Goal: Task Accomplishment & Management: Manage account settings

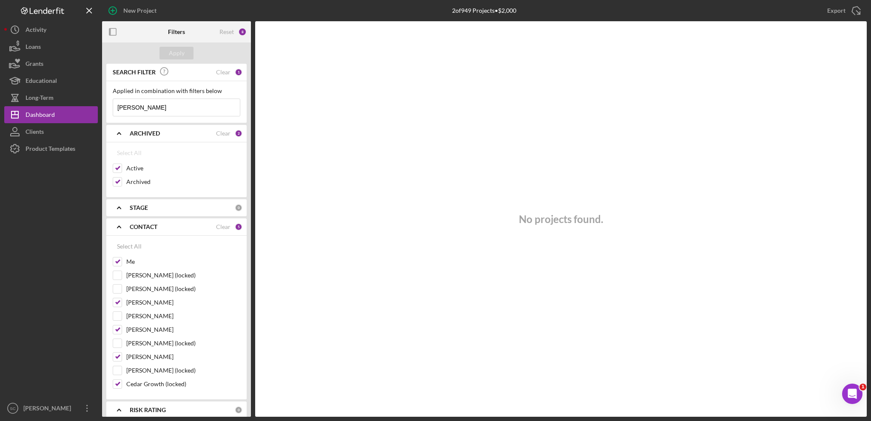
drag, startPoint x: 160, startPoint y: 107, endPoint x: 107, endPoint y: 108, distance: 53.6
click at [107, 108] on div "Applied in combination with filters below [PERSON_NAME] Icon/Menu Close" at bounding box center [176, 102] width 140 height 42
click at [118, 181] on input "Archived" at bounding box center [117, 182] width 9 height 9
checkbox input "false"
click at [179, 51] on div "Apply" at bounding box center [177, 53] width 16 height 13
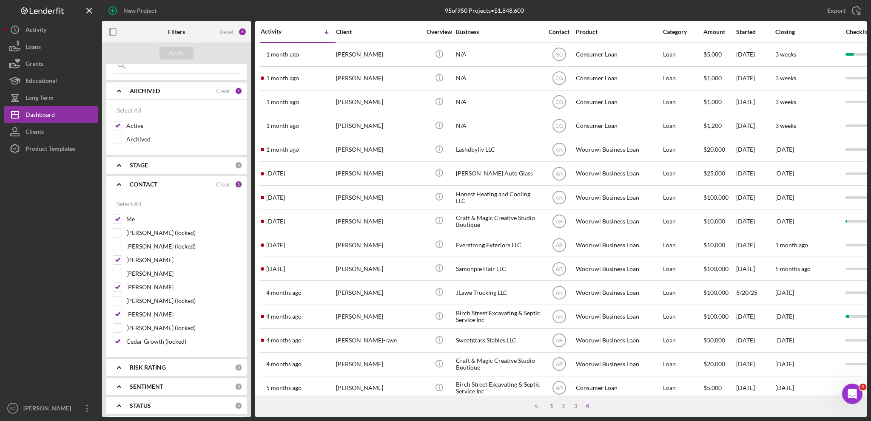
click at [549, 407] on div "1" at bounding box center [552, 406] width 12 height 7
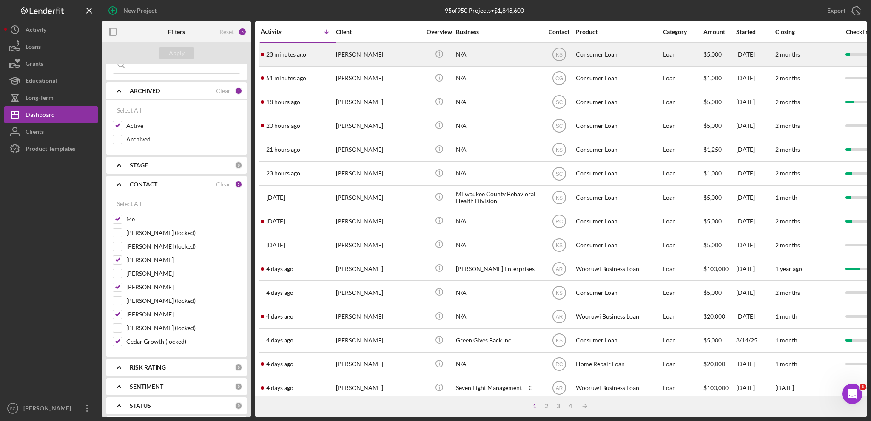
click at [372, 58] on div "[PERSON_NAME]" at bounding box center [378, 54] width 85 height 23
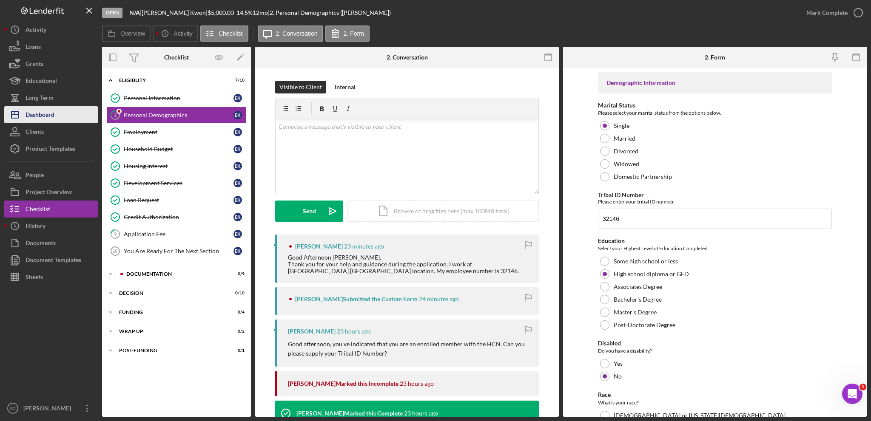
click at [65, 117] on button "Icon/Dashboard Dashboard" at bounding box center [51, 114] width 94 height 17
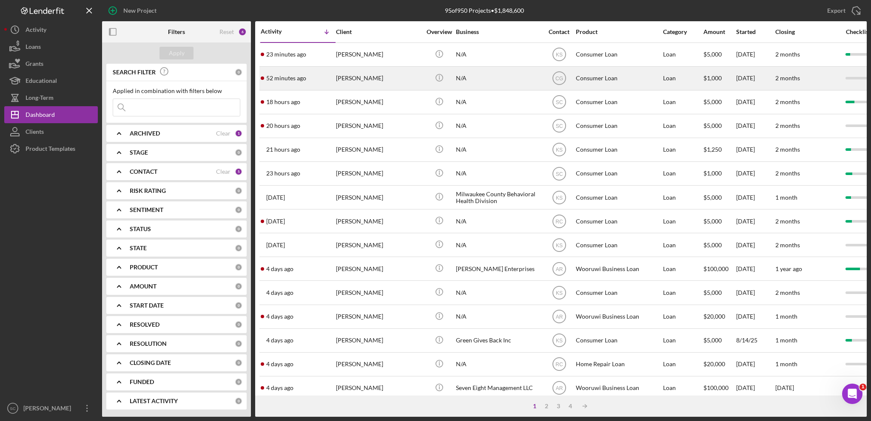
click at [368, 77] on div "[PERSON_NAME]" at bounding box center [378, 78] width 85 height 23
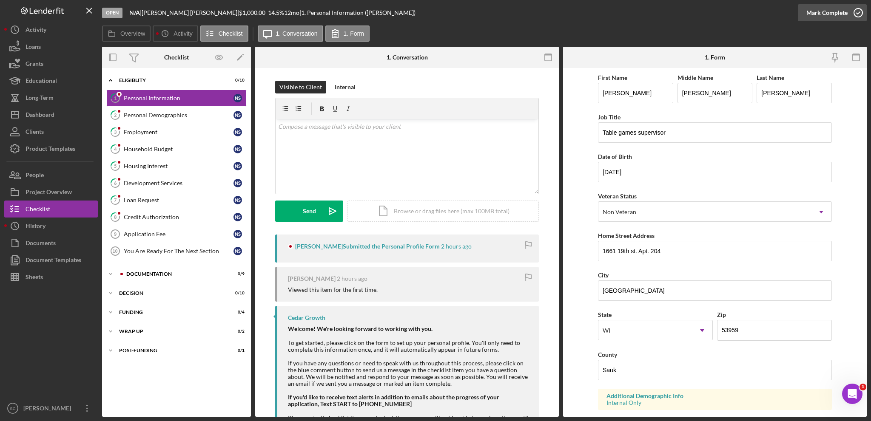
click at [832, 15] on div "Mark Complete" at bounding box center [826, 12] width 41 height 17
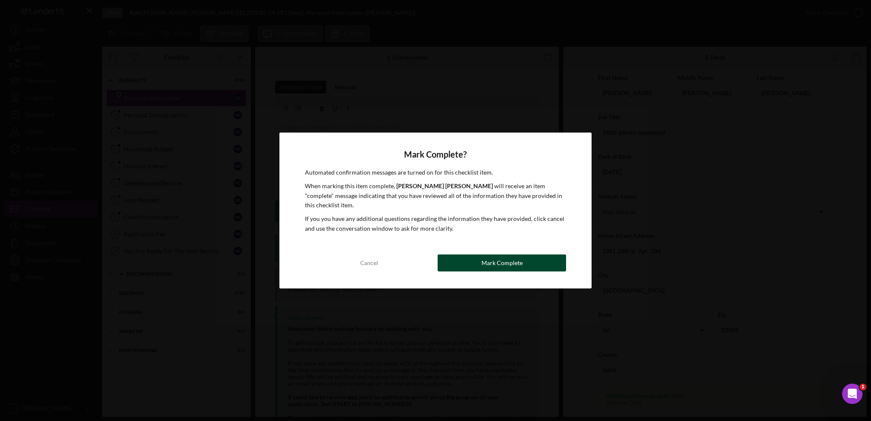
click at [500, 260] on div "Mark Complete" at bounding box center [501, 263] width 41 height 17
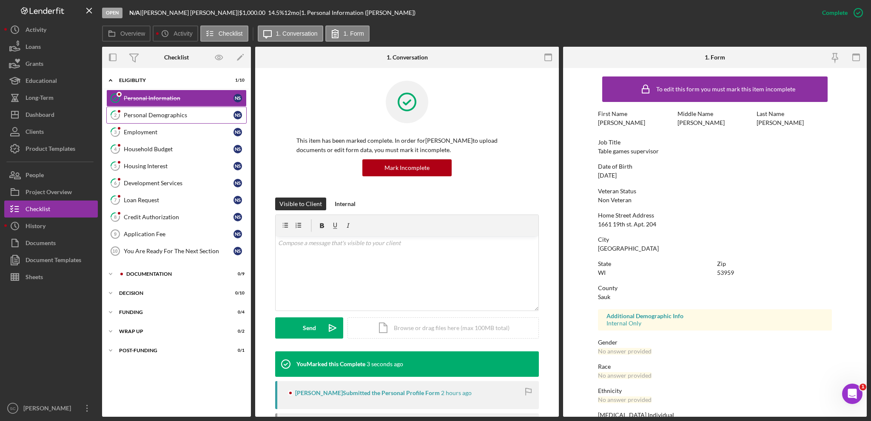
click at [140, 114] on div "Personal Demographics" at bounding box center [179, 115] width 110 height 7
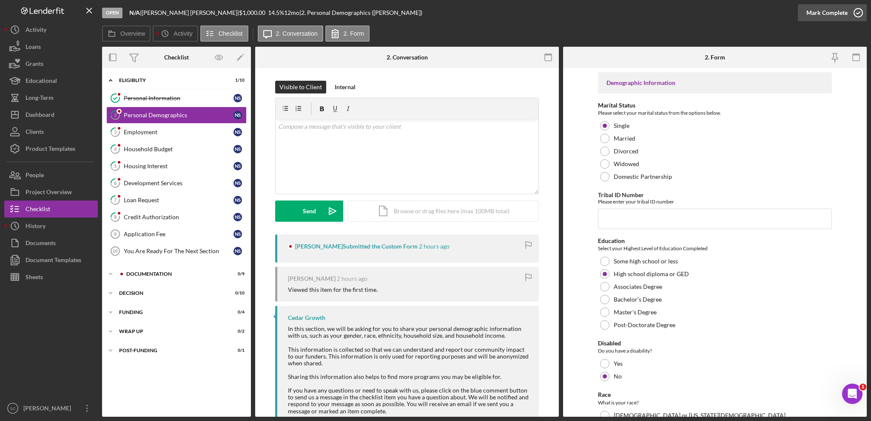
click at [817, 17] on div "Mark Complete" at bounding box center [826, 12] width 41 height 17
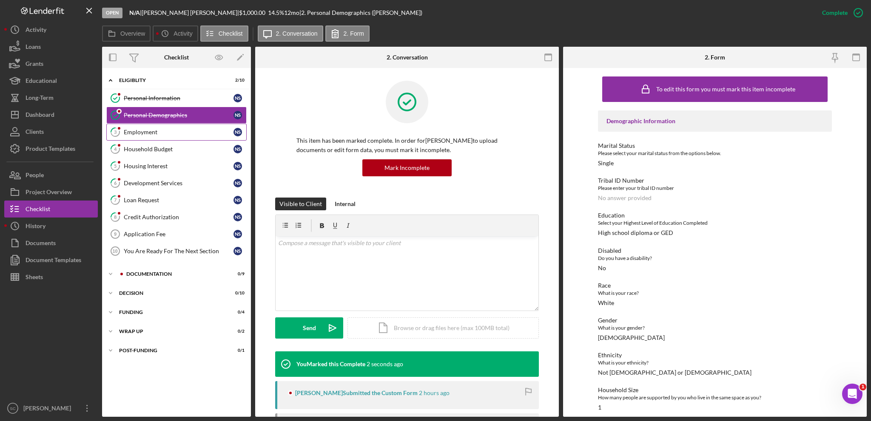
click at [153, 131] on div "Employment" at bounding box center [179, 132] width 110 height 7
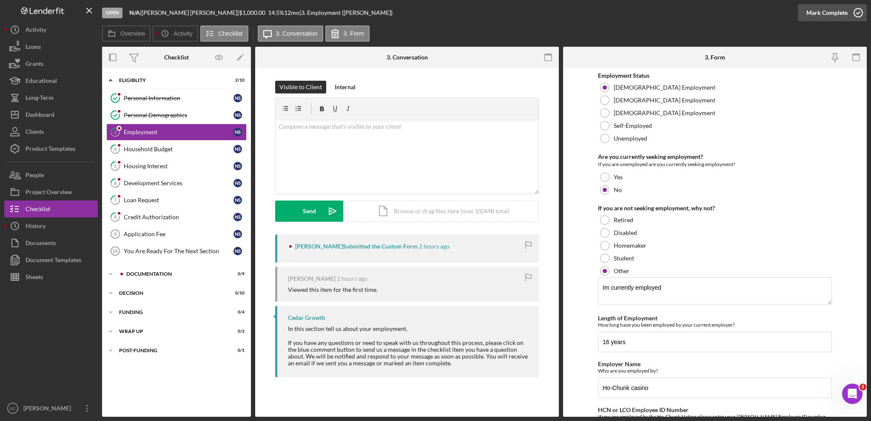
click at [816, 12] on div "Mark Complete" at bounding box center [826, 12] width 41 height 17
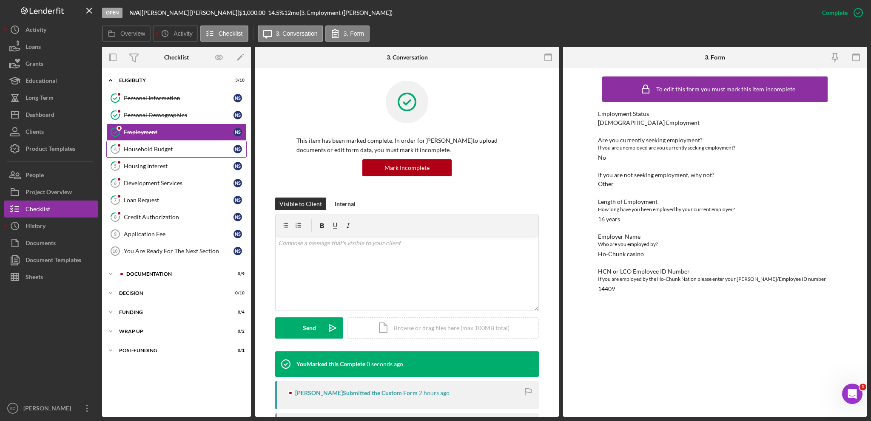
click at [159, 148] on div "Household Budget" at bounding box center [179, 149] width 110 height 7
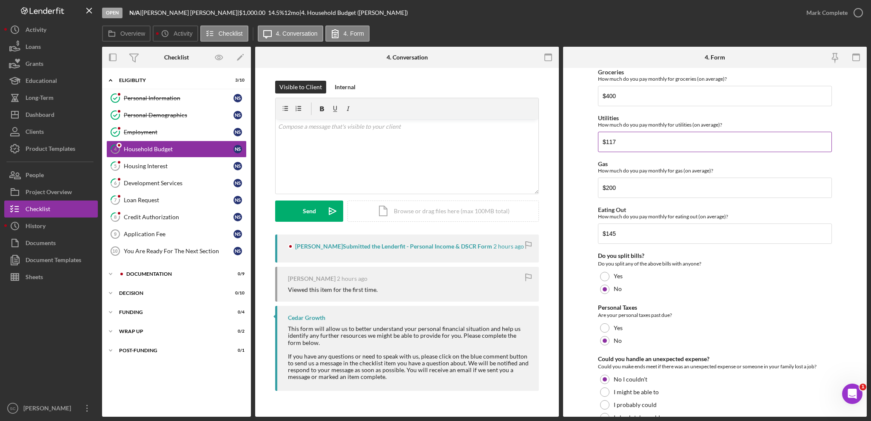
scroll to position [504, 0]
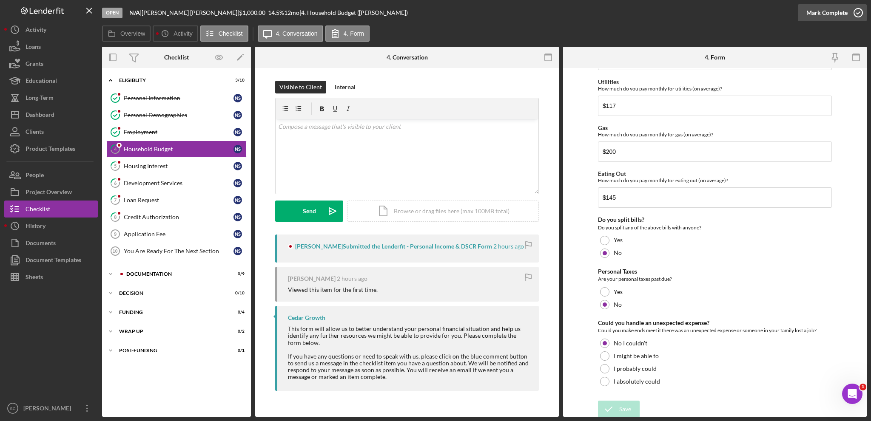
click at [821, 13] on div "Mark Complete" at bounding box center [826, 12] width 41 height 17
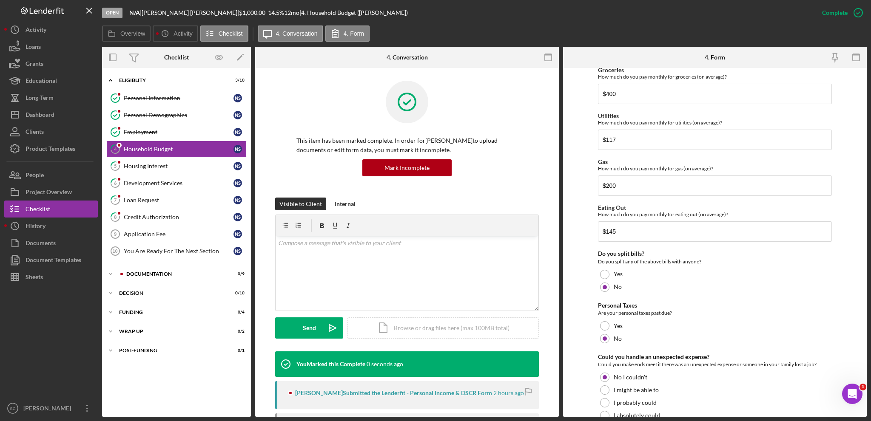
scroll to position [538, 0]
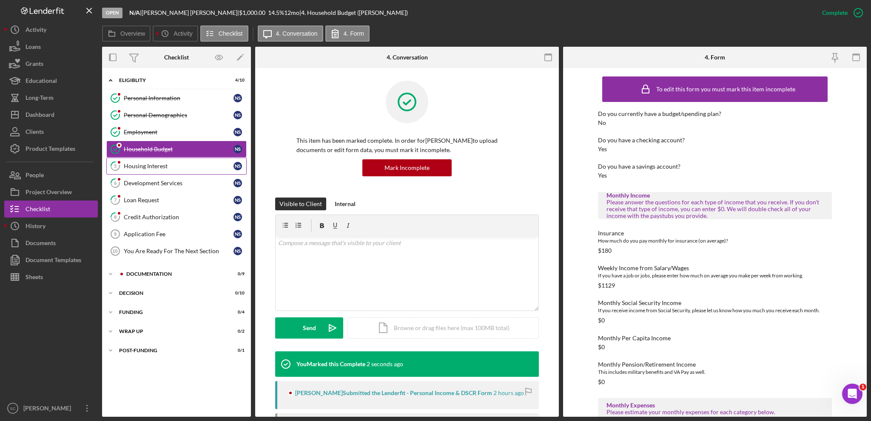
click at [151, 166] on div "Housing Interest" at bounding box center [179, 166] width 110 height 7
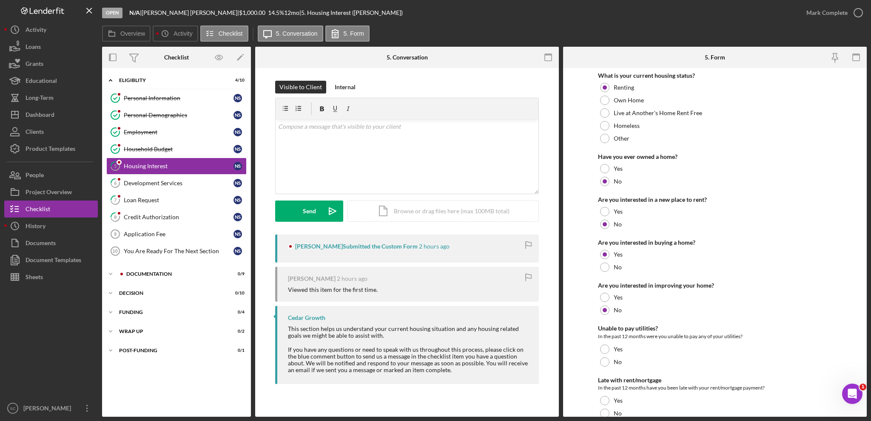
scroll to position [85, 0]
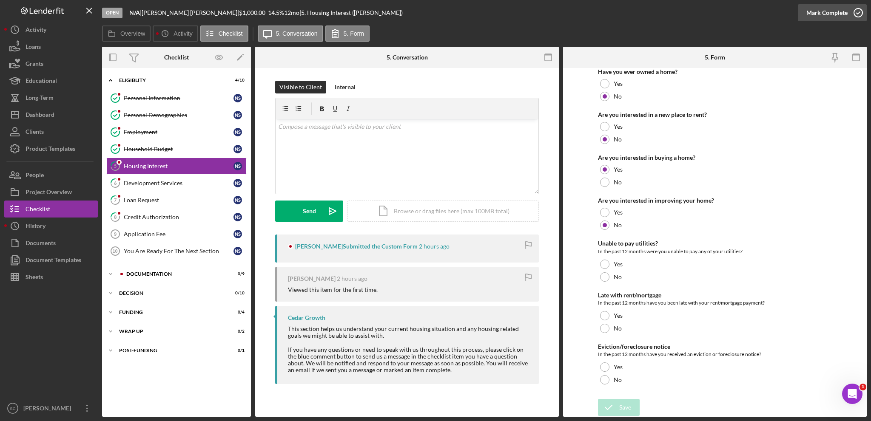
click at [824, 8] on div "Mark Complete" at bounding box center [826, 12] width 41 height 17
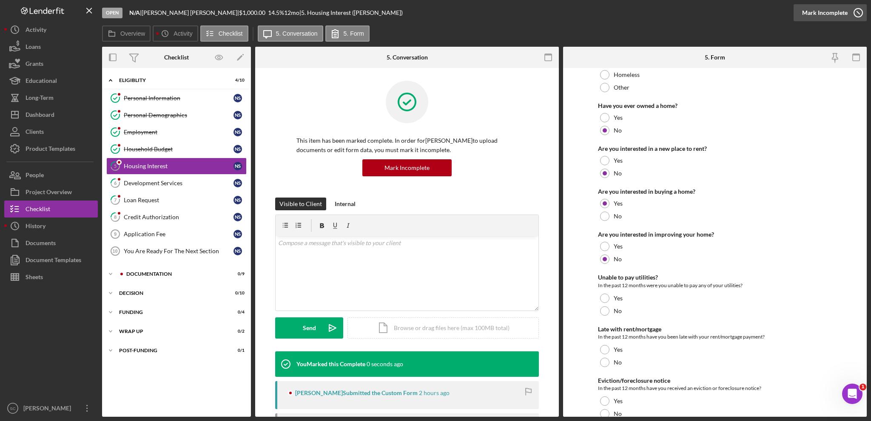
scroll to position [119, 0]
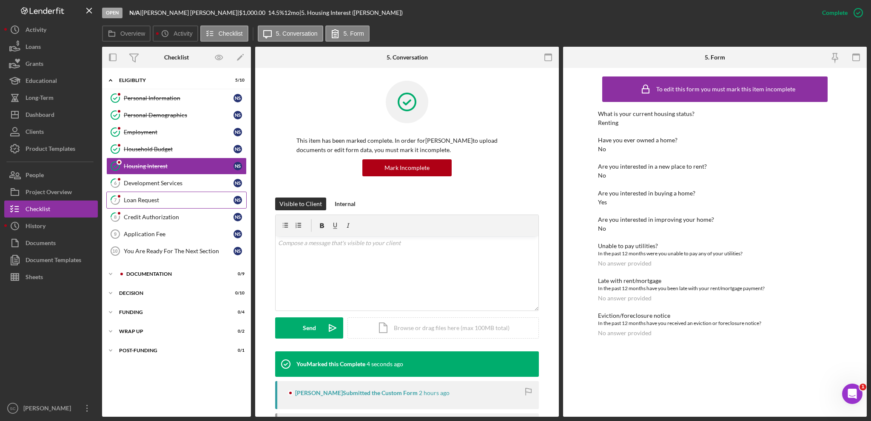
click at [143, 202] on div "Loan Request" at bounding box center [179, 200] width 110 height 7
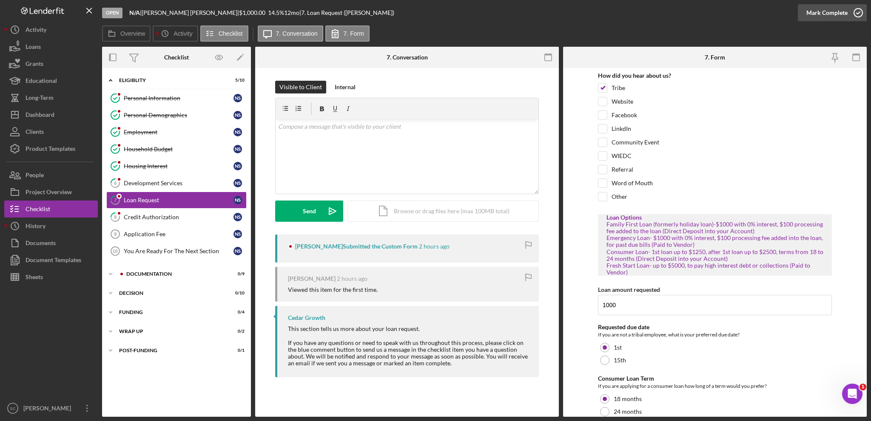
click at [830, 13] on div "Mark Complete" at bounding box center [826, 12] width 41 height 17
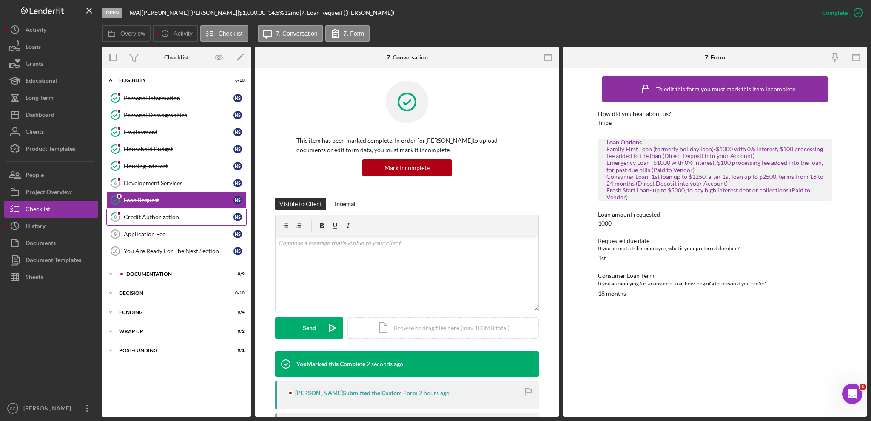
click at [148, 216] on div "Credit Authorization" at bounding box center [179, 217] width 110 height 7
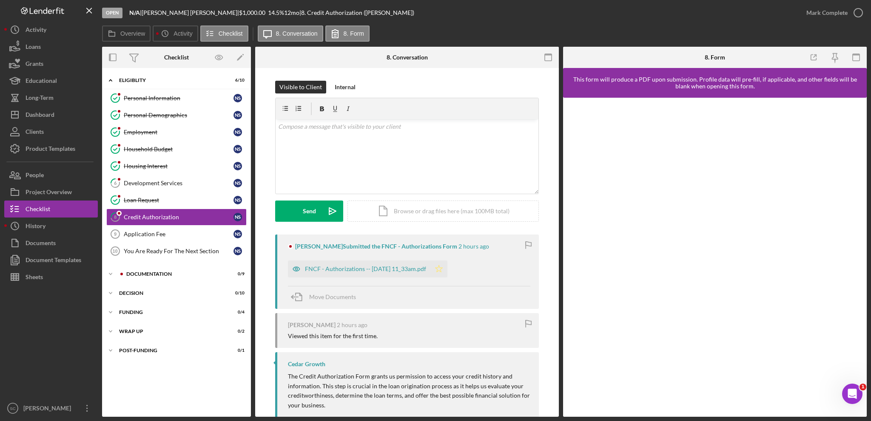
click at [446, 267] on icon "Icon/Star" at bounding box center [438, 269] width 17 height 17
click at [811, 13] on div "Mark Complete" at bounding box center [826, 12] width 41 height 17
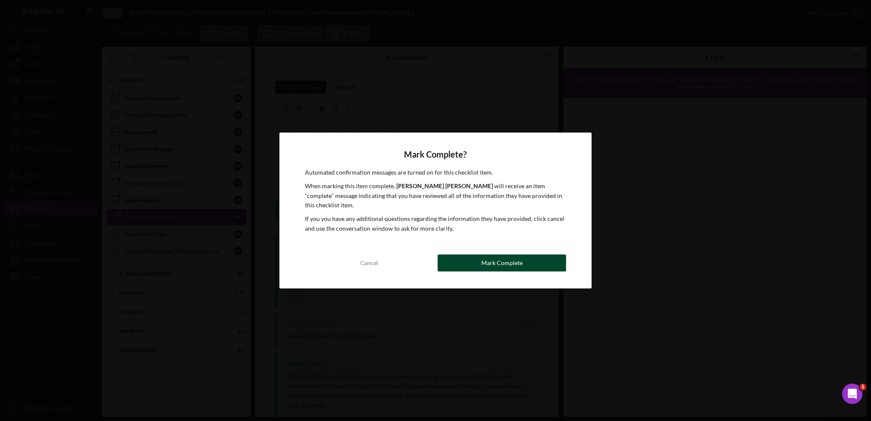
click at [535, 260] on button "Mark Complete" at bounding box center [502, 263] width 128 height 17
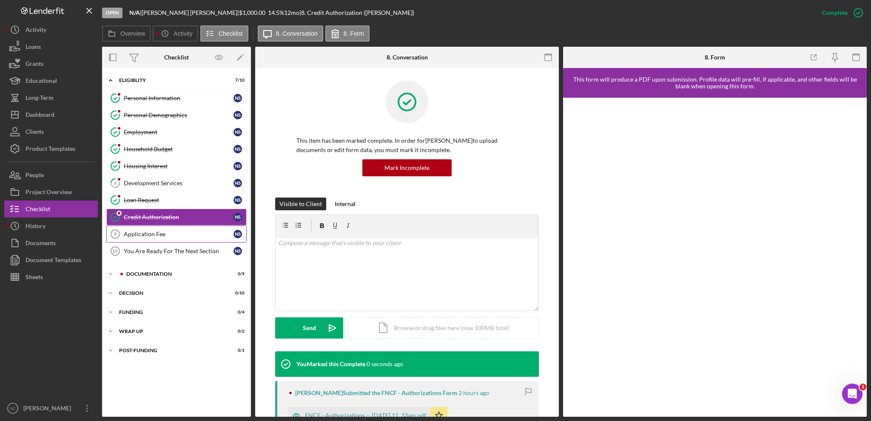
click at [159, 233] on div "Application Fee" at bounding box center [179, 234] width 110 height 7
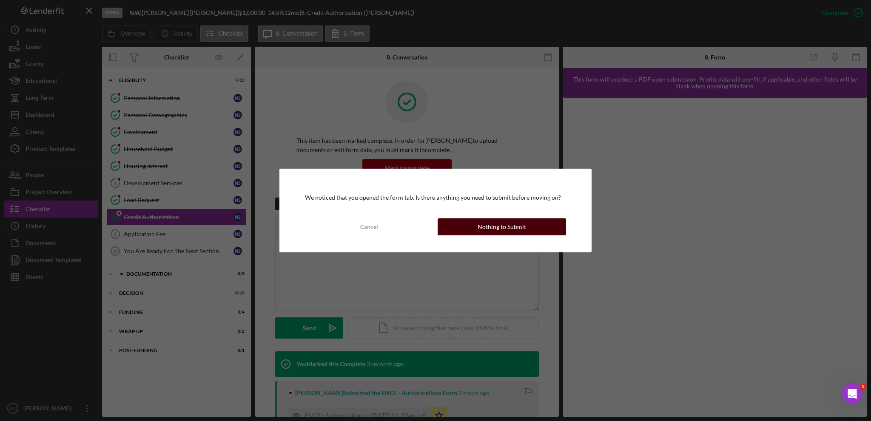
click at [523, 229] on div "Nothing to Submit" at bounding box center [502, 227] width 48 height 17
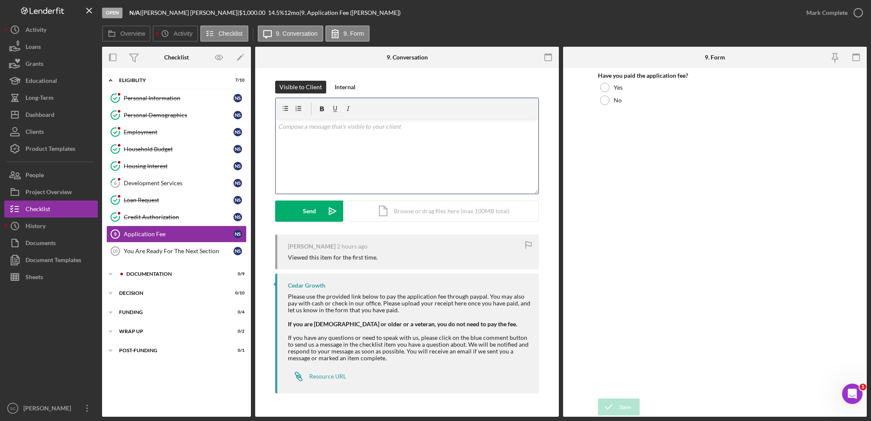
click at [340, 145] on div "v Color teal Color pink Remove color Add row above Add row below Add column bef…" at bounding box center [407, 156] width 263 height 74
click at [297, 214] on button "Send Icon/icon-invite-send" at bounding box center [309, 211] width 68 height 21
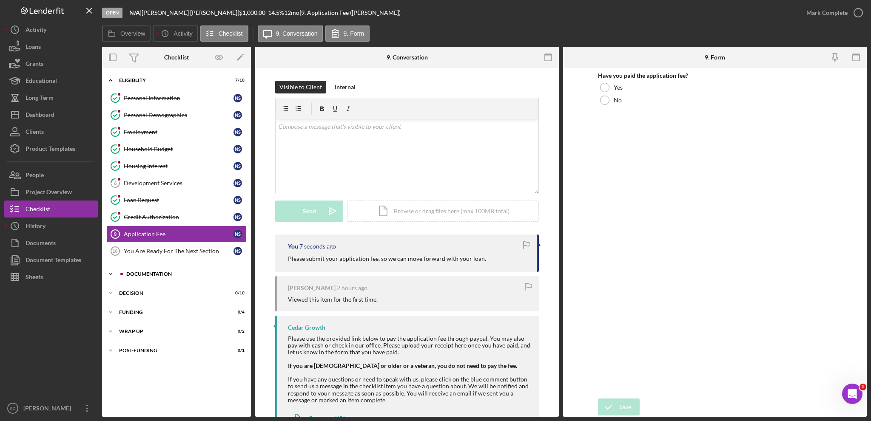
click at [115, 273] on icon "Icon/Expander" at bounding box center [110, 274] width 17 height 17
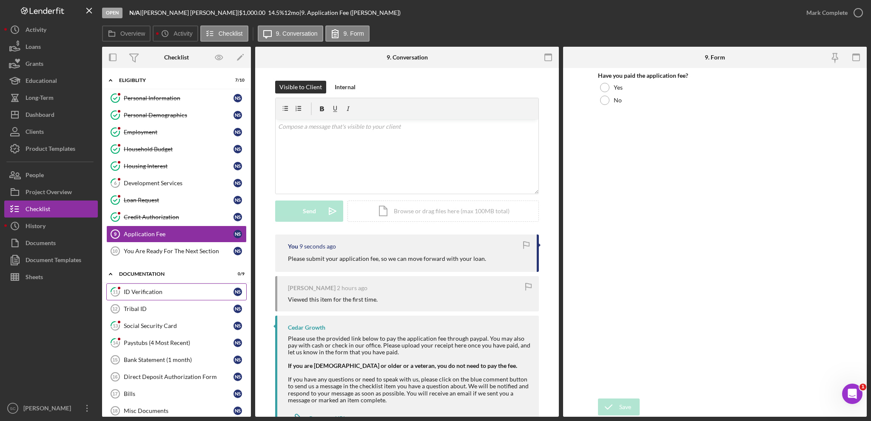
click at [141, 292] on div "ID Verification" at bounding box center [179, 292] width 110 height 7
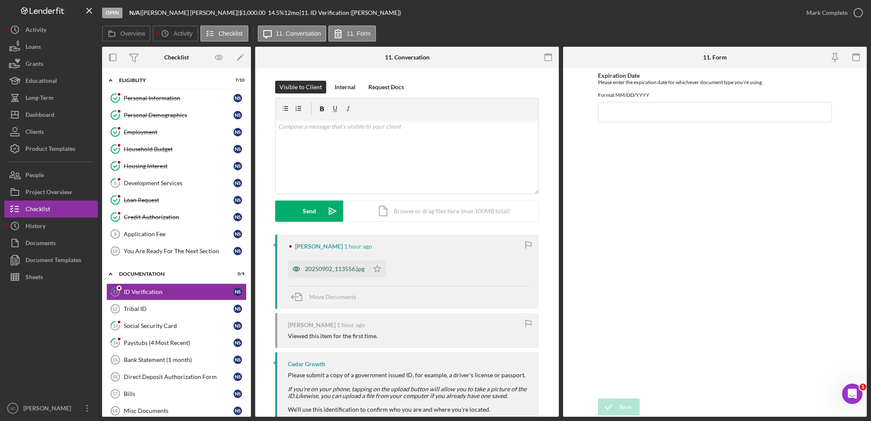
click at [321, 269] on div "20250902_113556.jpg" at bounding box center [335, 269] width 60 height 7
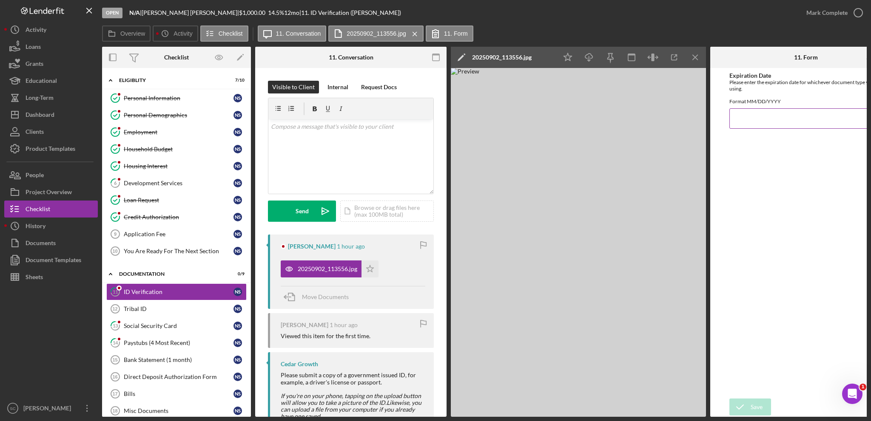
click at [769, 126] on input "Expiration Date" at bounding box center [805, 118] width 153 height 20
type input "[DATE]"
click at [742, 405] on icon "submit" at bounding box center [739, 407] width 21 height 21
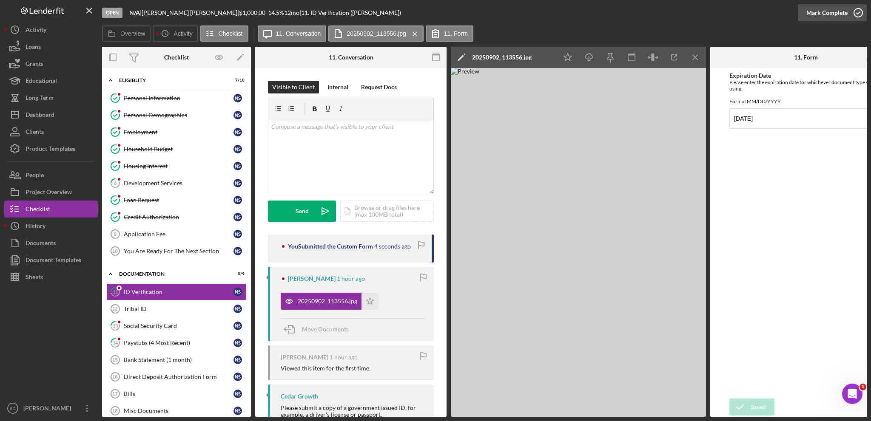
click at [814, 9] on div "Mark Complete" at bounding box center [826, 12] width 41 height 17
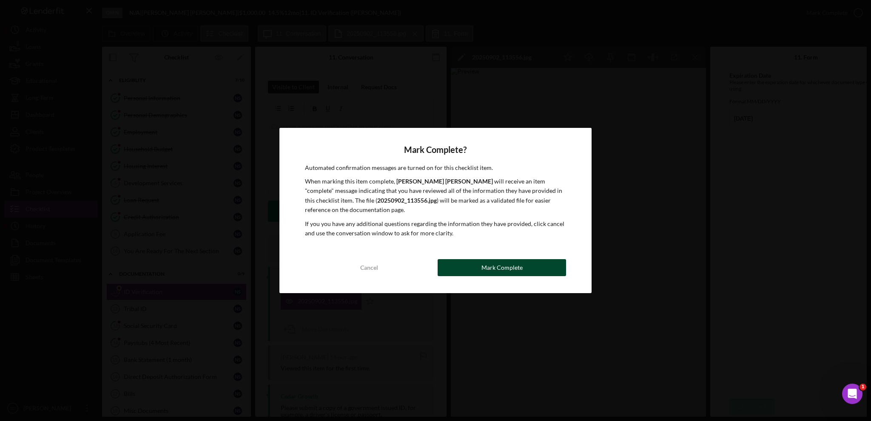
click at [483, 264] on div "Mark Complete" at bounding box center [501, 267] width 41 height 17
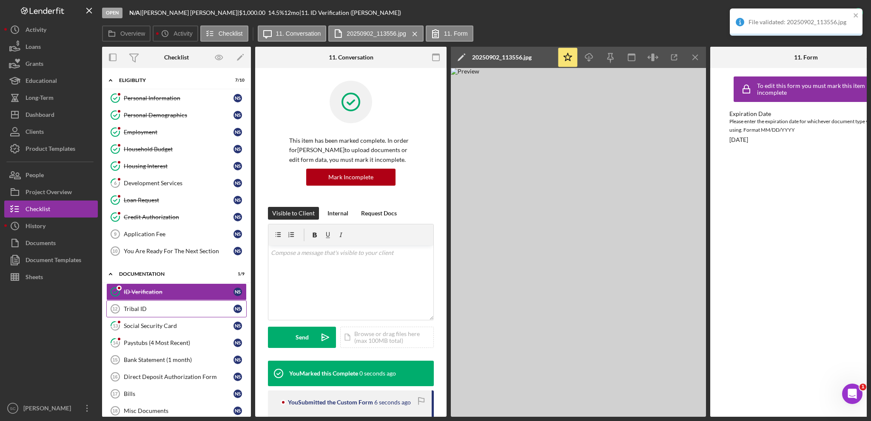
click at [139, 306] on div "Tribal ID" at bounding box center [179, 309] width 110 height 7
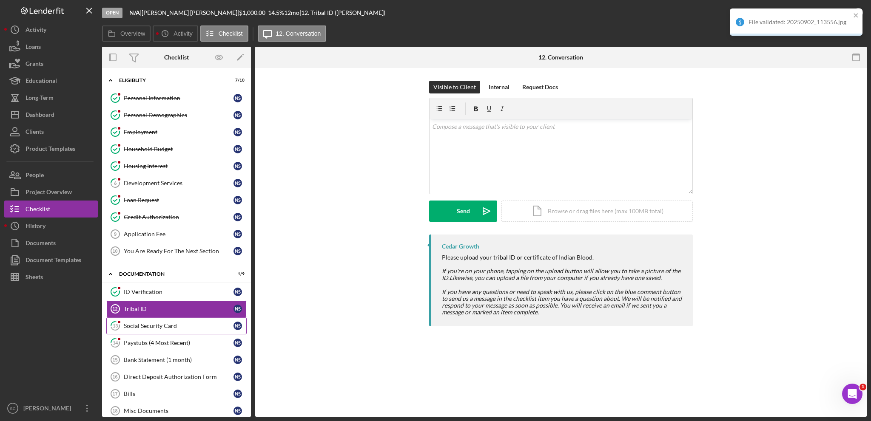
click at [163, 324] on div "Social Security Card" at bounding box center [179, 326] width 110 height 7
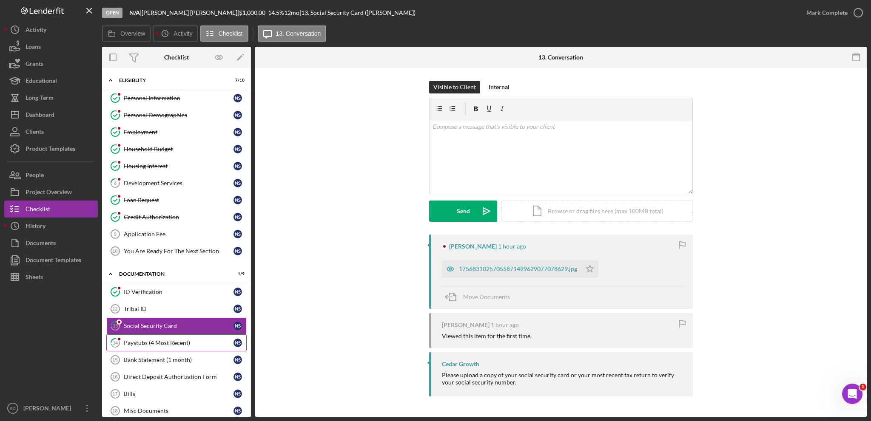
click at [136, 340] on div "Paystubs (4 Most Recent)" at bounding box center [179, 343] width 110 height 7
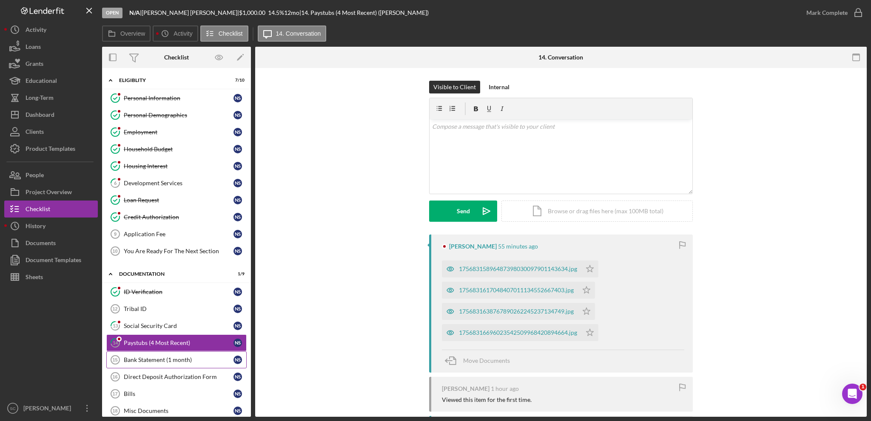
click at [146, 357] on div "Bank Statement (1 month)" at bounding box center [179, 360] width 110 height 7
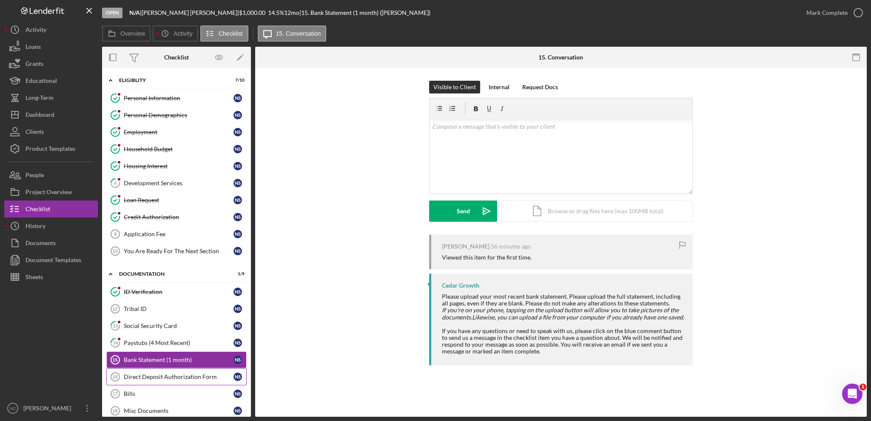
click at [163, 374] on div "Direct Deposit Authorization Form" at bounding box center [179, 377] width 110 height 7
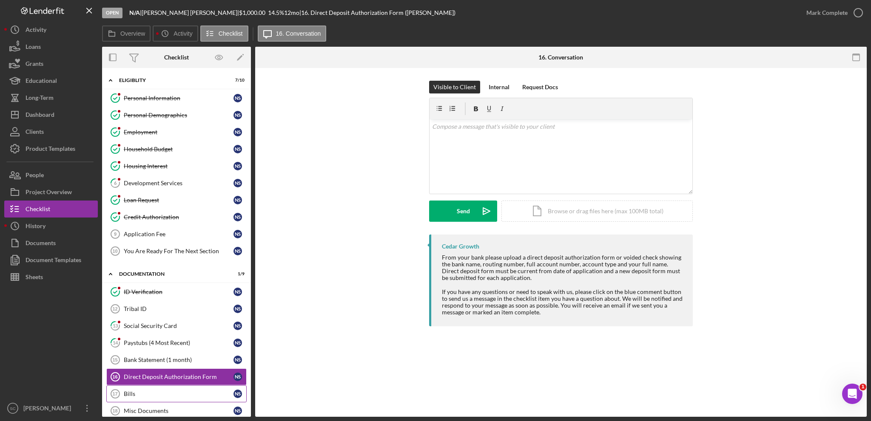
scroll to position [101, 0]
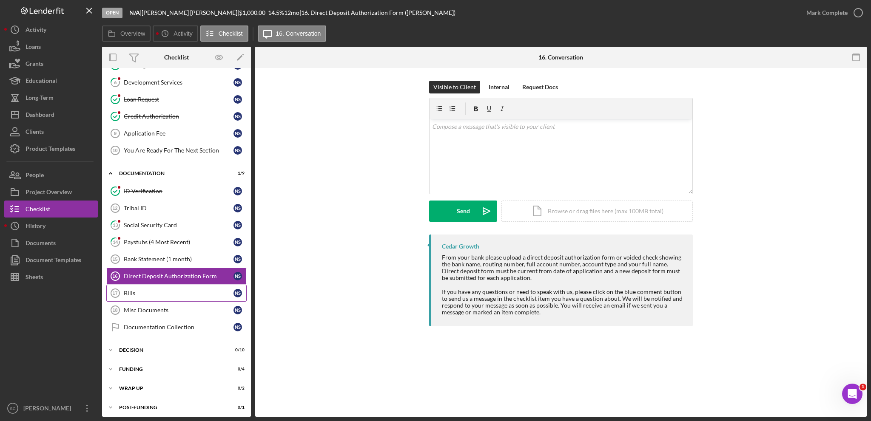
click at [140, 290] on div "Bills" at bounding box center [179, 293] width 110 height 7
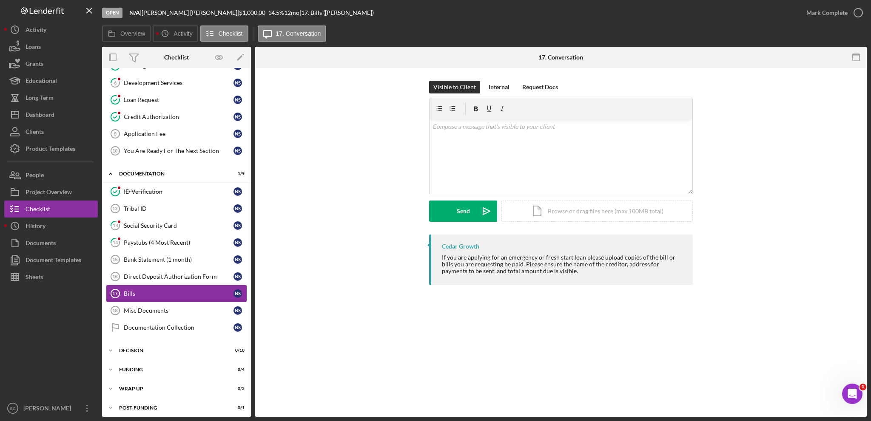
scroll to position [101, 0]
click at [39, 175] on div "People" at bounding box center [35, 176] width 18 height 19
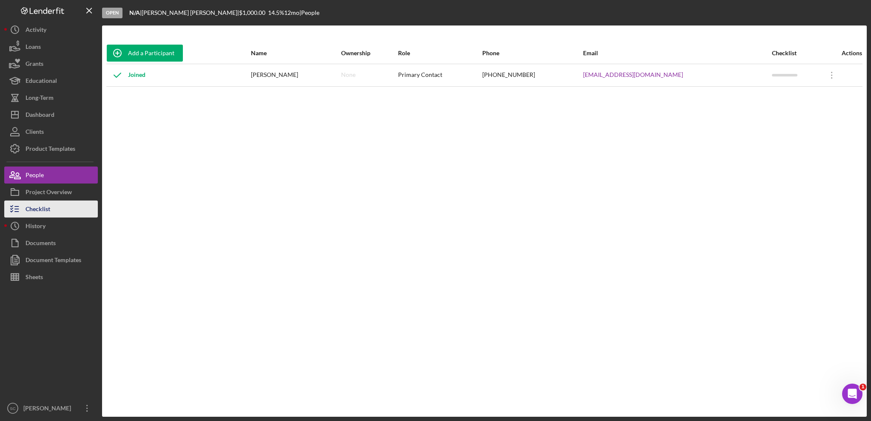
click at [43, 211] on div "Checklist" at bounding box center [38, 210] width 25 height 19
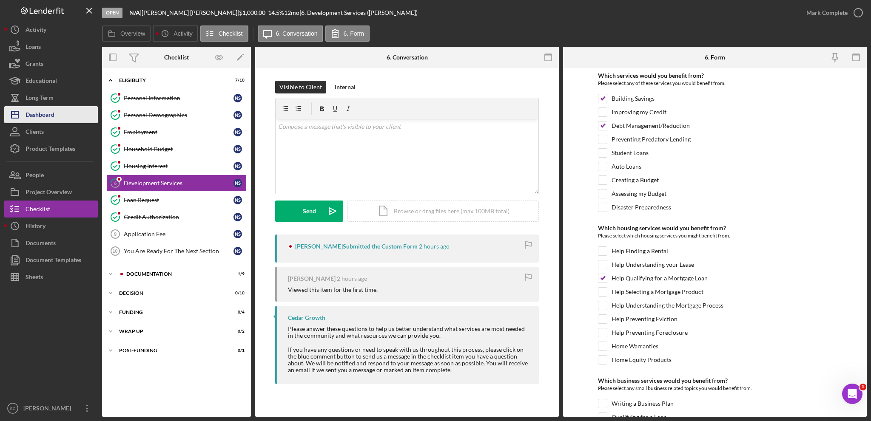
click at [48, 116] on div "Dashboard" at bounding box center [40, 115] width 29 height 19
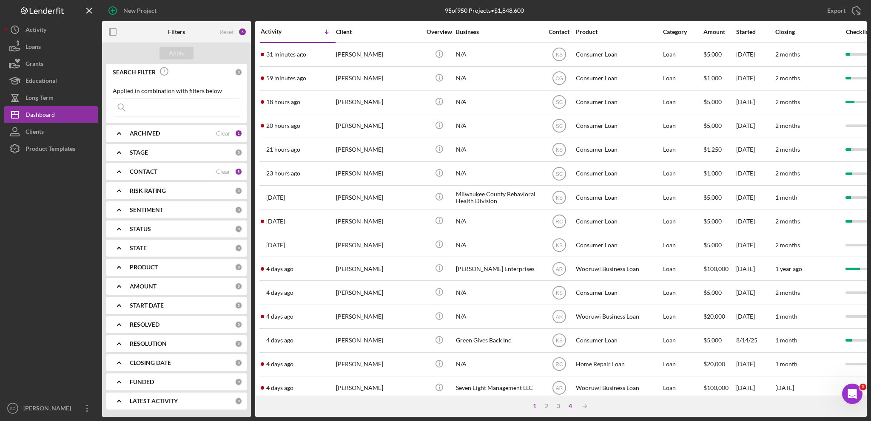
click at [570, 406] on div "4" at bounding box center [570, 406] width 12 height 7
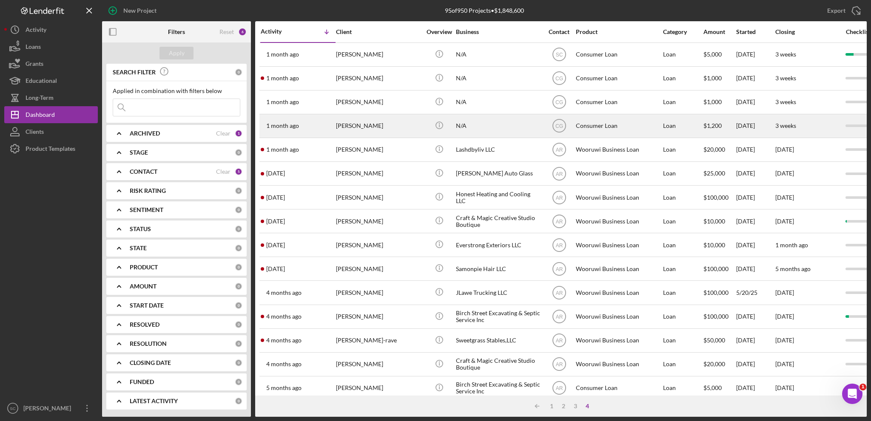
click at [383, 129] on div "[PERSON_NAME]" at bounding box center [378, 126] width 85 height 23
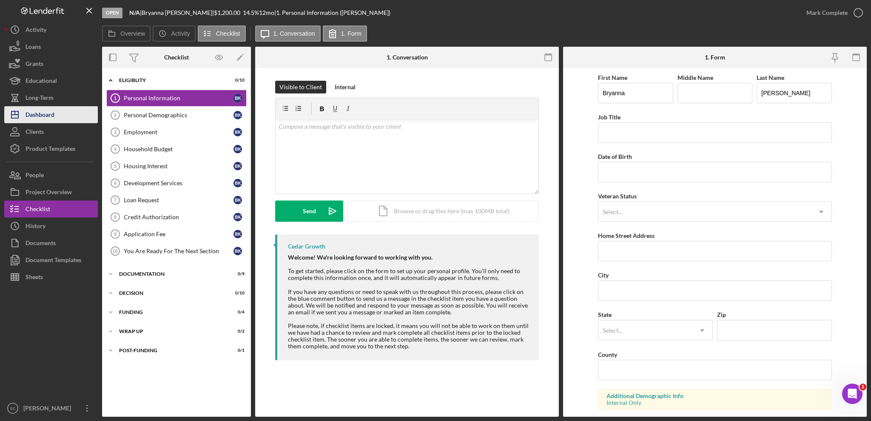
click at [37, 112] on div "Dashboard" at bounding box center [40, 115] width 29 height 19
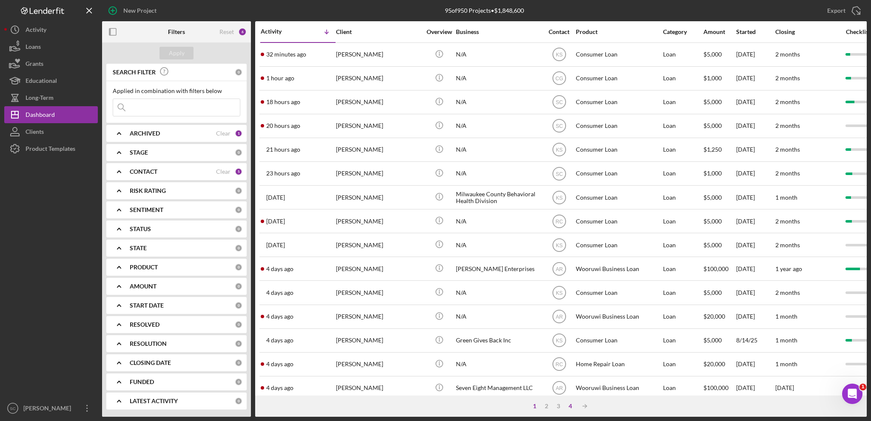
click at [568, 409] on div "4" at bounding box center [570, 406] width 12 height 7
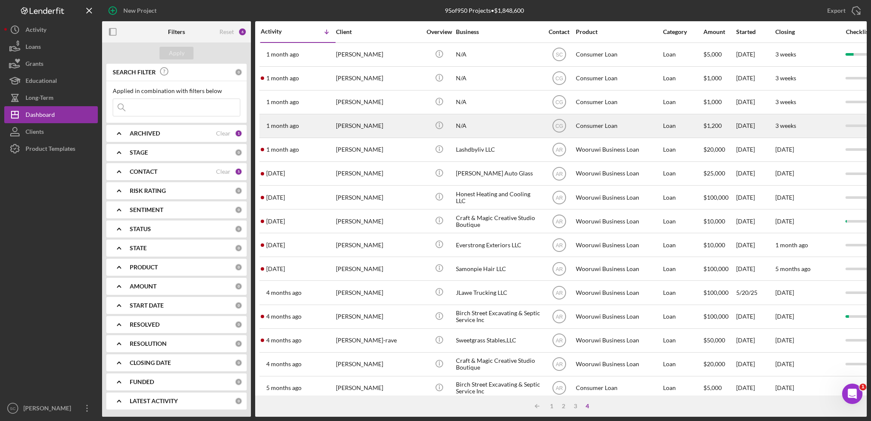
click at [348, 131] on div "[PERSON_NAME]" at bounding box center [378, 126] width 85 height 23
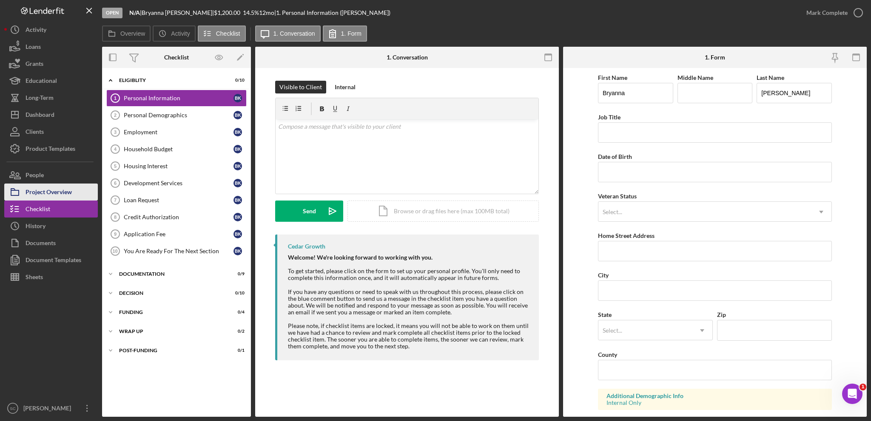
click at [62, 192] on div "Project Overview" at bounding box center [49, 193] width 46 height 19
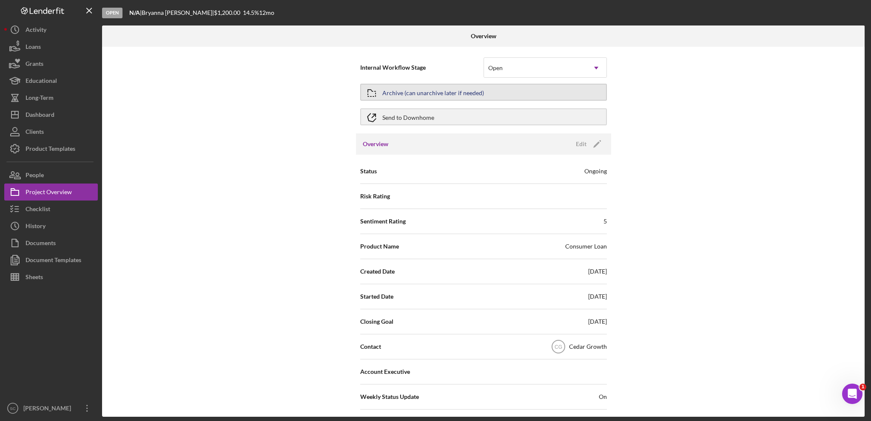
click at [427, 87] on div "Archive (can unarchive later if needed)" at bounding box center [433, 92] width 102 height 15
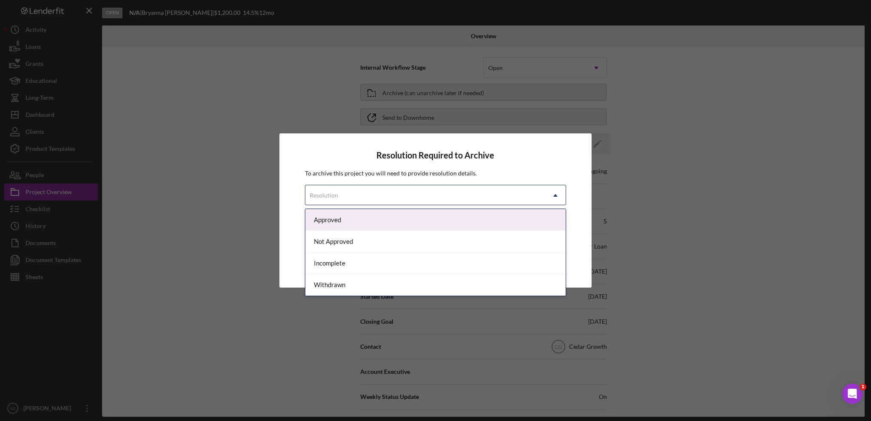
click at [339, 194] on div "Resolution" at bounding box center [425, 196] width 240 height 20
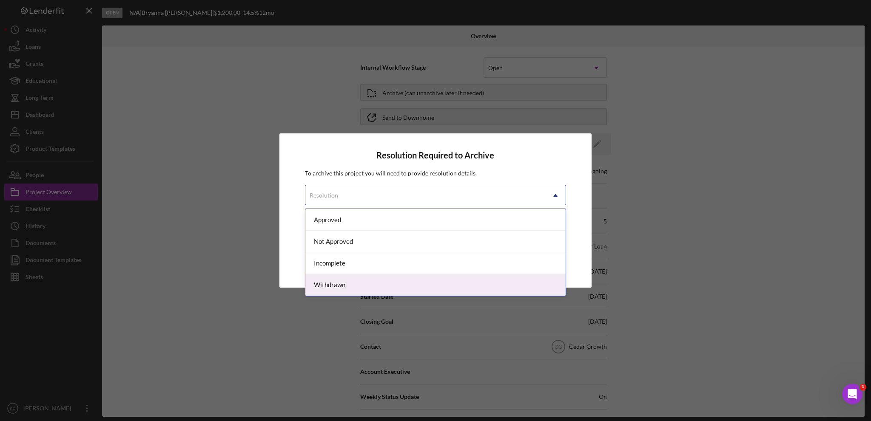
click at [330, 285] on div "Withdrawn" at bounding box center [435, 285] width 260 height 22
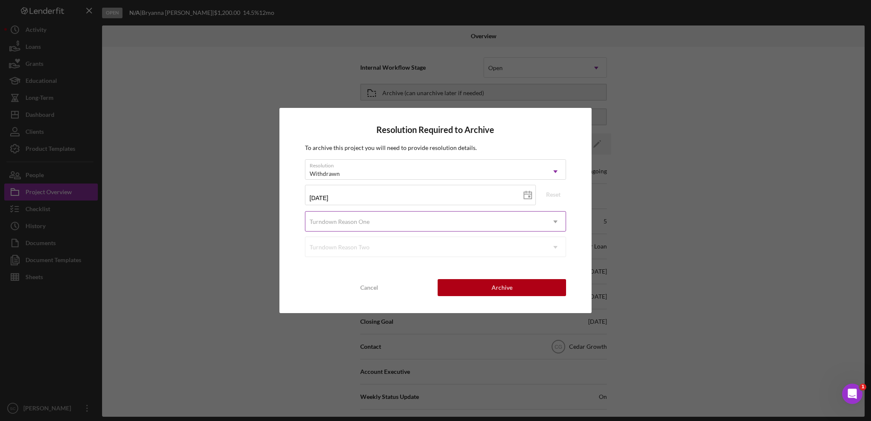
click at [348, 222] on div "Turndown Reason One" at bounding box center [340, 222] width 60 height 7
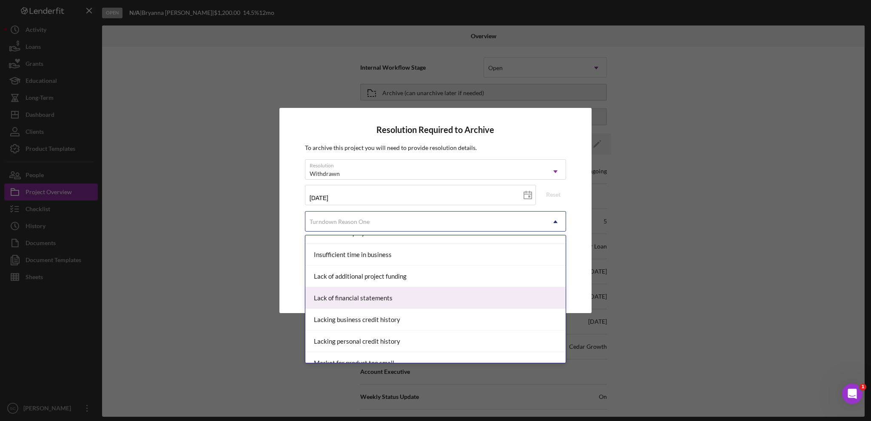
scroll to position [510, 0]
click at [354, 294] on div "Missing Documentation or Information" at bounding box center [435, 300] width 260 height 22
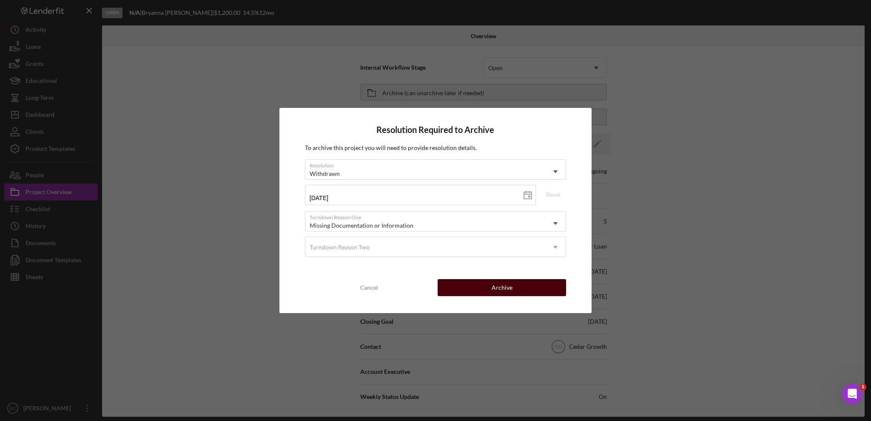
click at [506, 289] on div "Archive" at bounding box center [502, 287] width 21 height 17
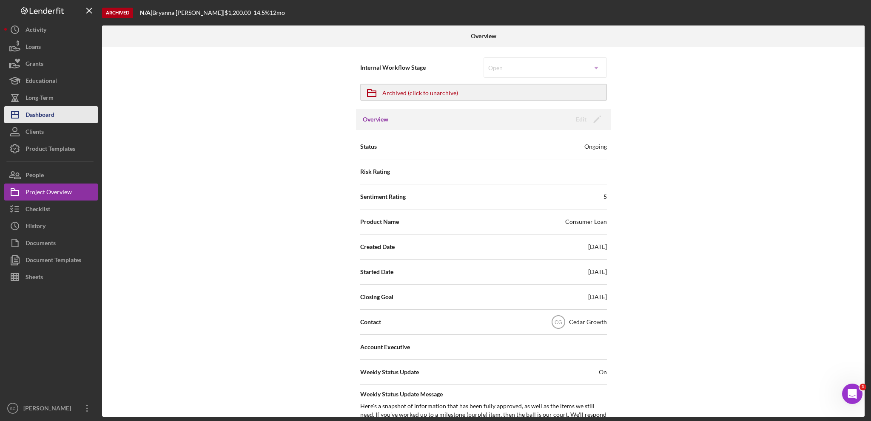
click at [46, 114] on div "Dashboard" at bounding box center [40, 115] width 29 height 19
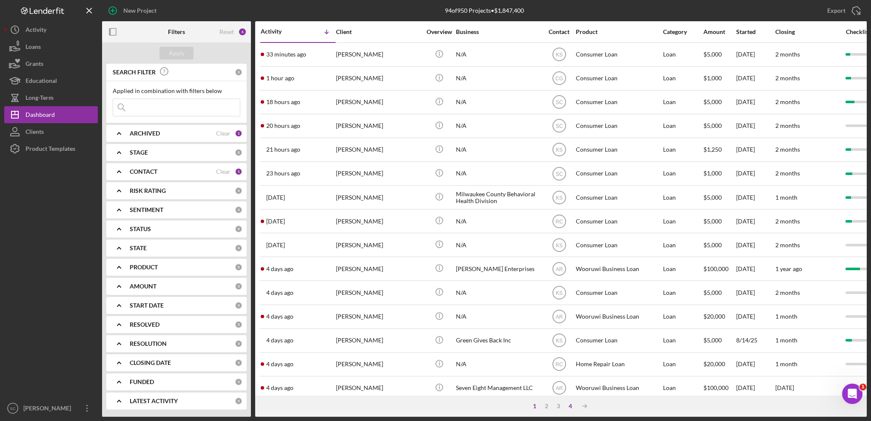
click at [570, 404] on div "4" at bounding box center [570, 406] width 12 height 7
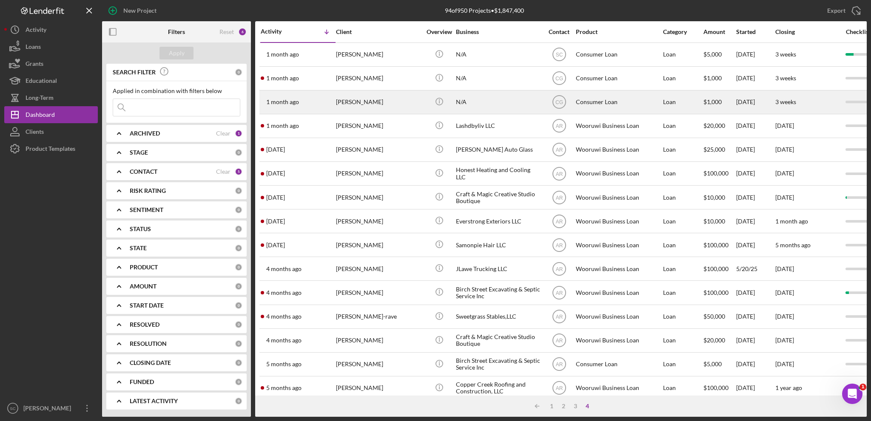
click at [343, 103] on div "[PERSON_NAME]" at bounding box center [378, 102] width 85 height 23
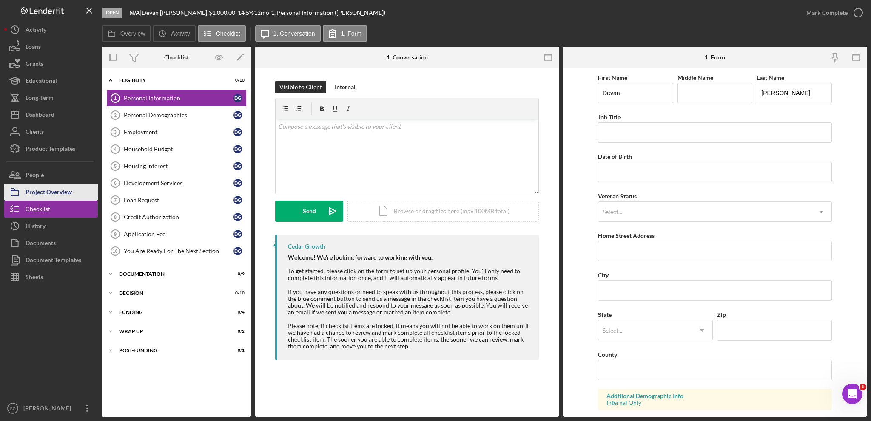
click at [44, 188] on div "Project Overview" at bounding box center [49, 193] width 46 height 19
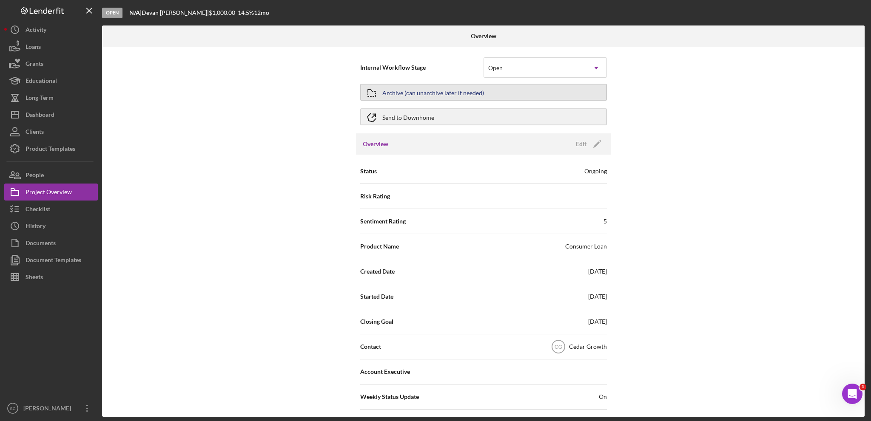
click at [393, 87] on div "Archive (can unarchive later if needed)" at bounding box center [433, 92] width 102 height 15
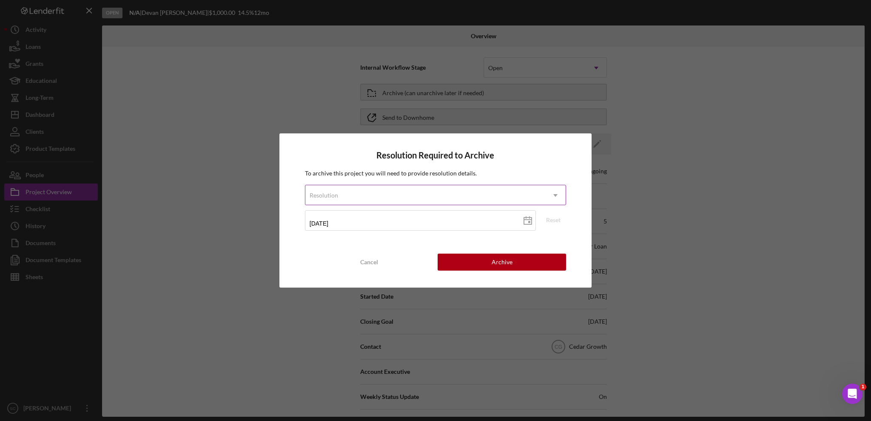
click at [425, 204] on div "Resolution" at bounding box center [425, 196] width 240 height 20
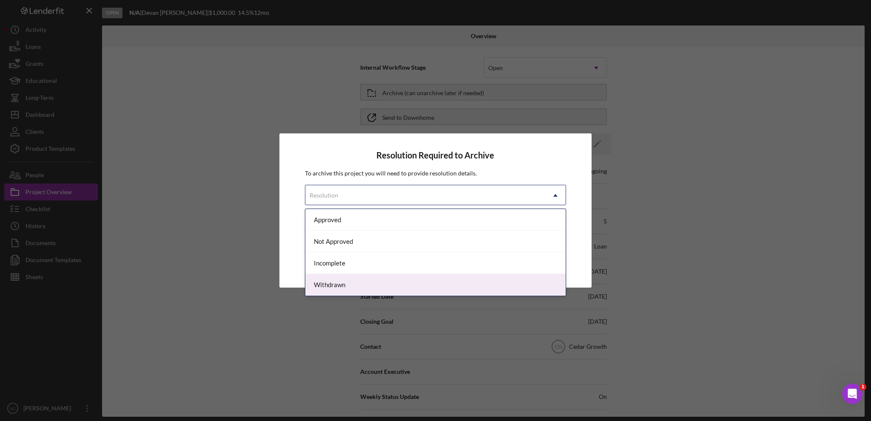
click at [369, 284] on div "Withdrawn" at bounding box center [435, 285] width 260 height 22
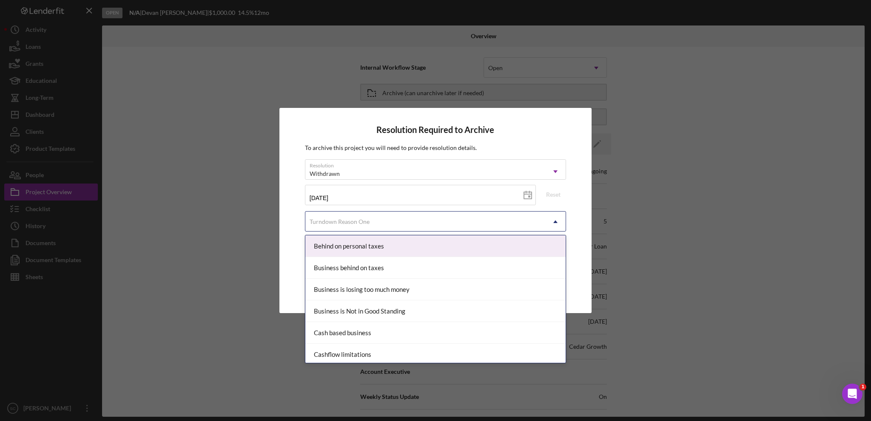
click at [341, 222] on div "Turndown Reason One" at bounding box center [340, 222] width 60 height 7
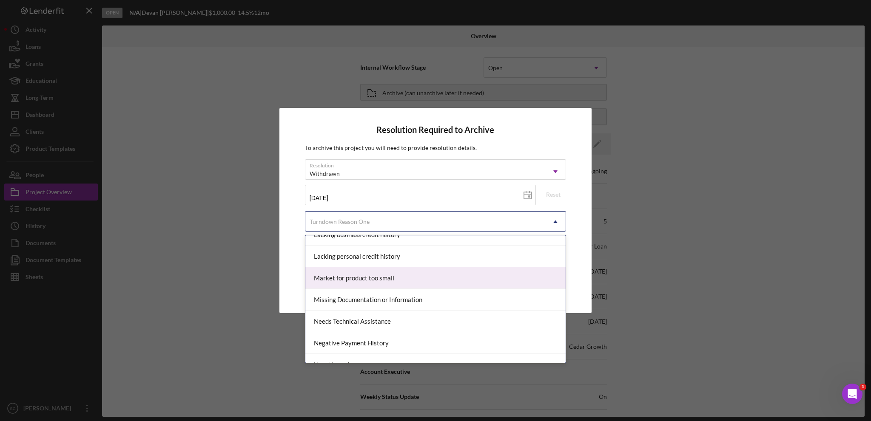
scroll to position [553, 0]
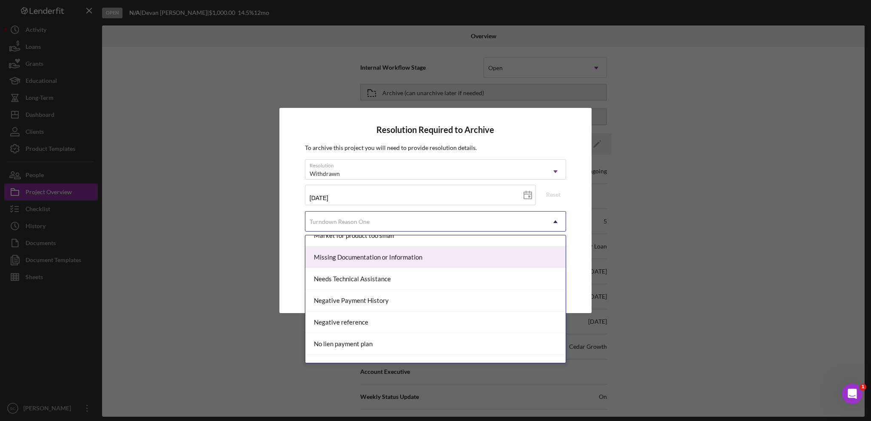
click at [371, 249] on div "Missing Documentation or Information" at bounding box center [435, 258] width 260 height 22
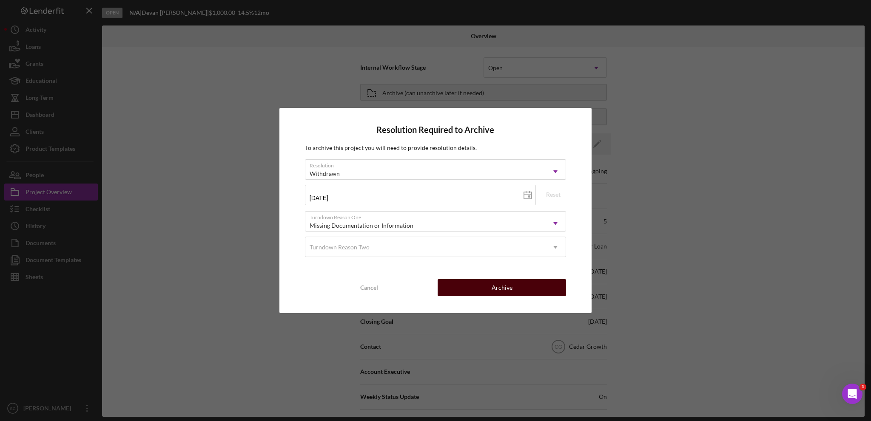
click at [490, 287] on button "Archive" at bounding box center [502, 287] width 128 height 17
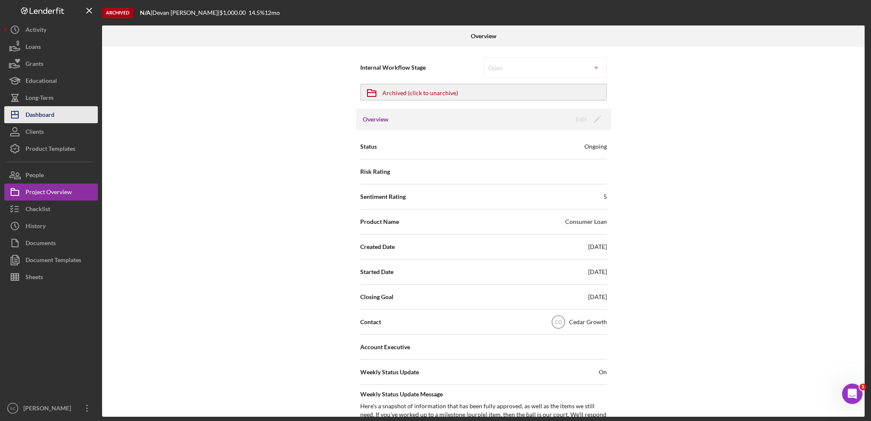
click at [40, 113] on div "Dashboard" at bounding box center [40, 115] width 29 height 19
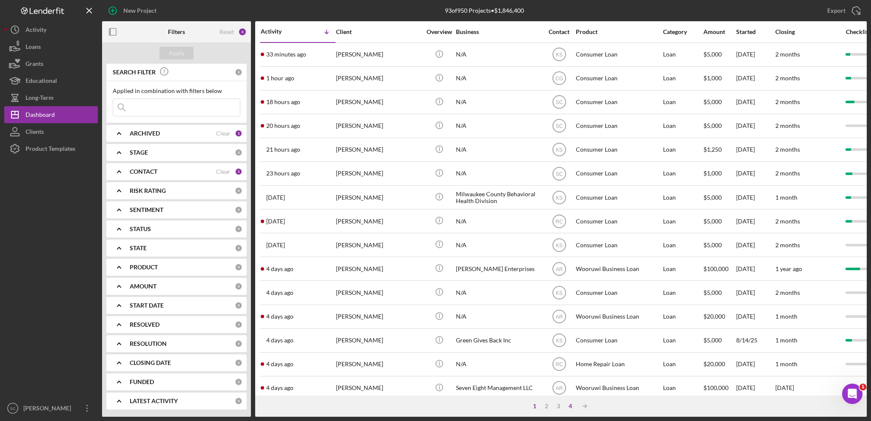
click at [569, 404] on div "4" at bounding box center [570, 406] width 12 height 7
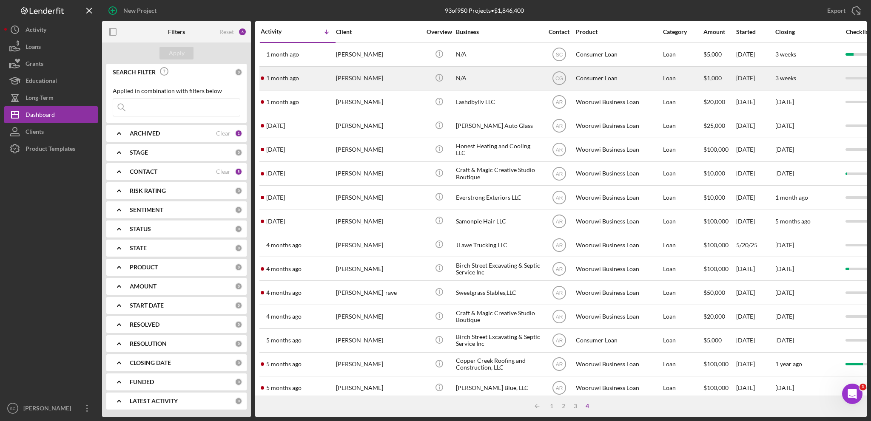
click at [352, 78] on div "[PERSON_NAME]" at bounding box center [378, 78] width 85 height 23
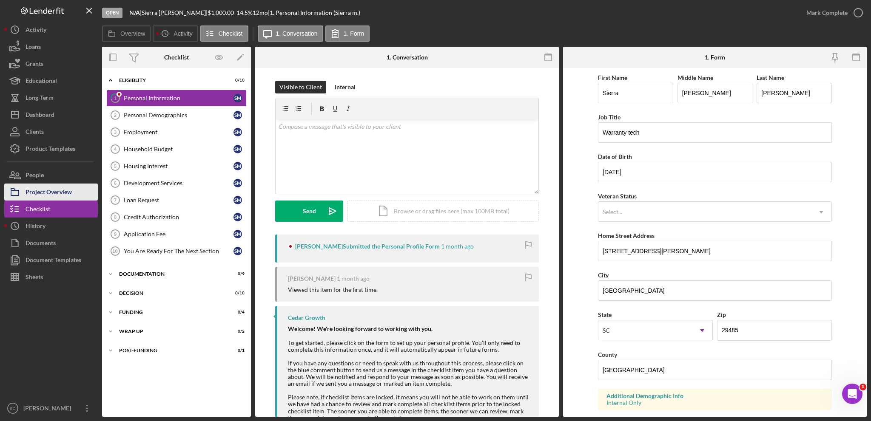
click at [26, 193] on div "Project Overview" at bounding box center [49, 193] width 46 height 19
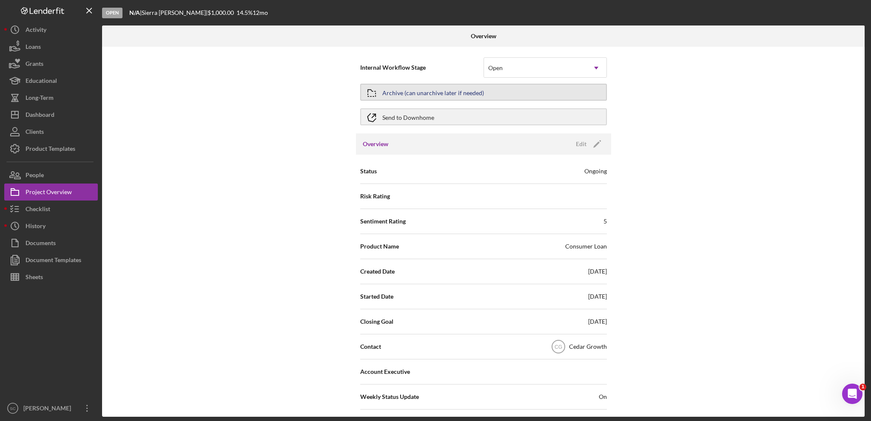
click at [401, 94] on div "Archive (can unarchive later if needed)" at bounding box center [433, 92] width 102 height 15
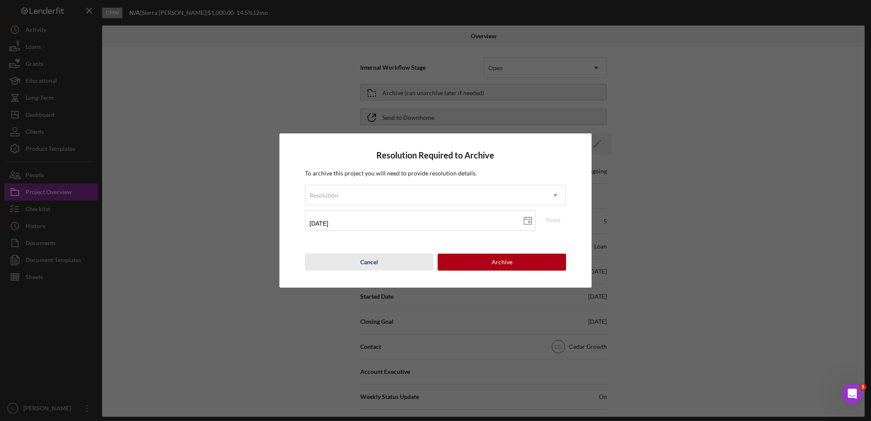
click at [361, 263] on div "Cancel" at bounding box center [369, 262] width 18 height 17
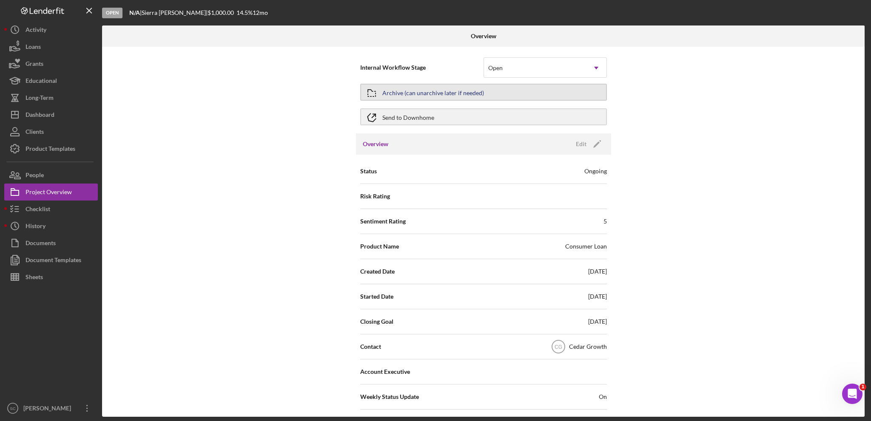
click at [437, 94] on div "Archive (can unarchive later if needed)" at bounding box center [433, 92] width 102 height 15
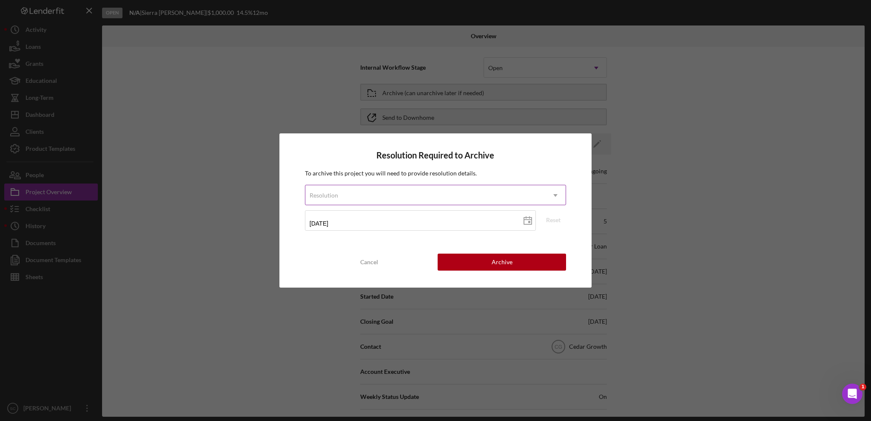
click at [403, 202] on div "Resolution" at bounding box center [425, 196] width 240 height 20
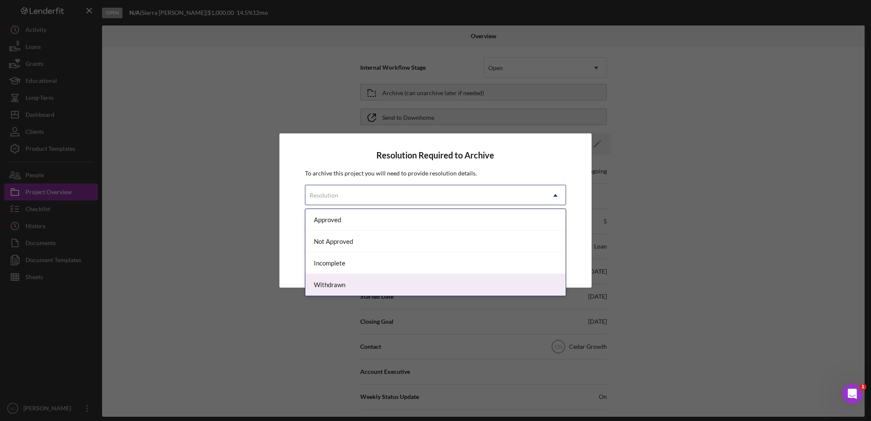
click at [344, 284] on div "Withdrawn" at bounding box center [435, 285] width 260 height 22
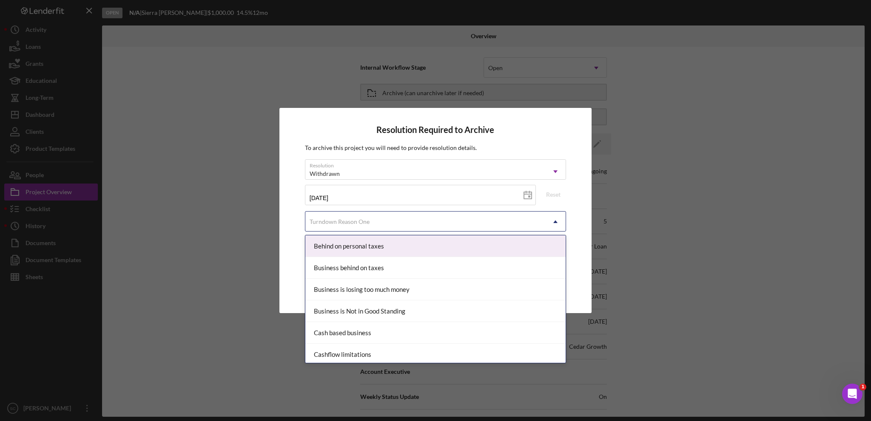
click at [324, 224] on div "Turndown Reason One" at bounding box center [340, 222] width 60 height 7
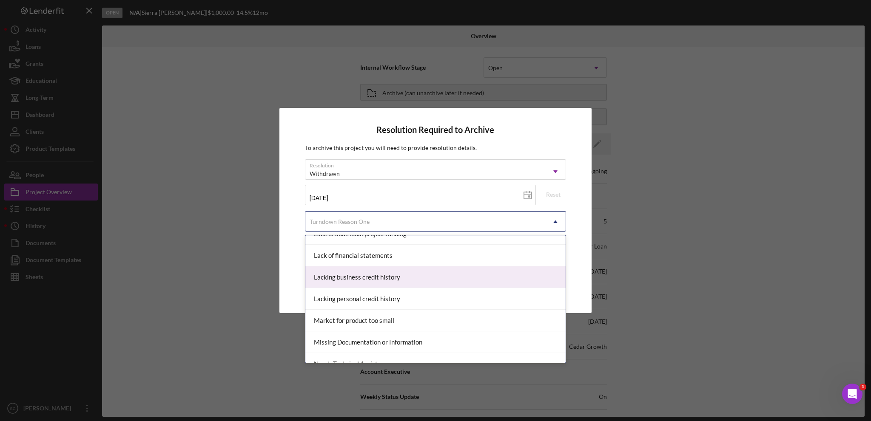
scroll to position [510, 0]
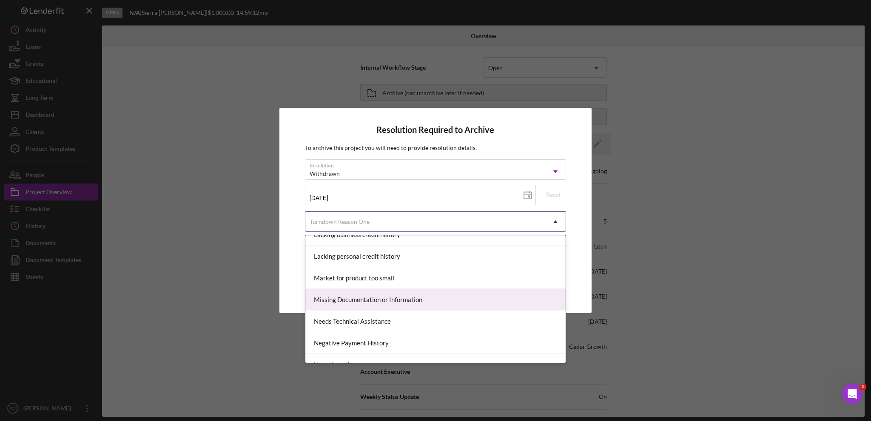
click at [386, 303] on div "Missing Documentation or Information" at bounding box center [435, 300] width 260 height 22
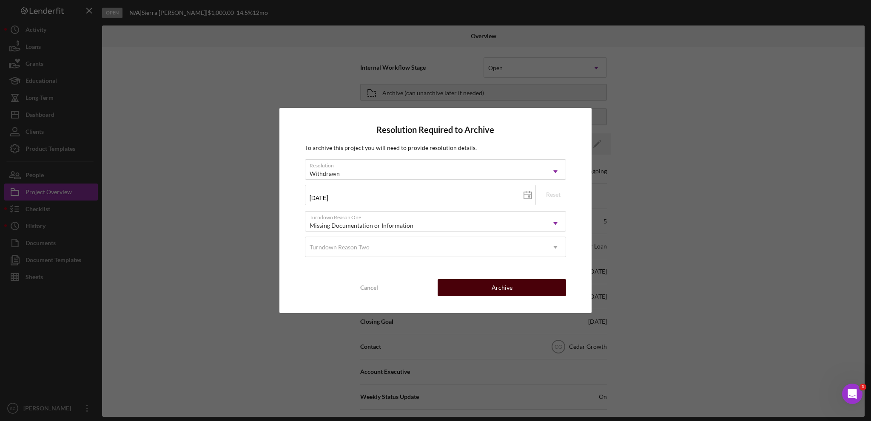
click at [497, 289] on div "Archive" at bounding box center [502, 287] width 21 height 17
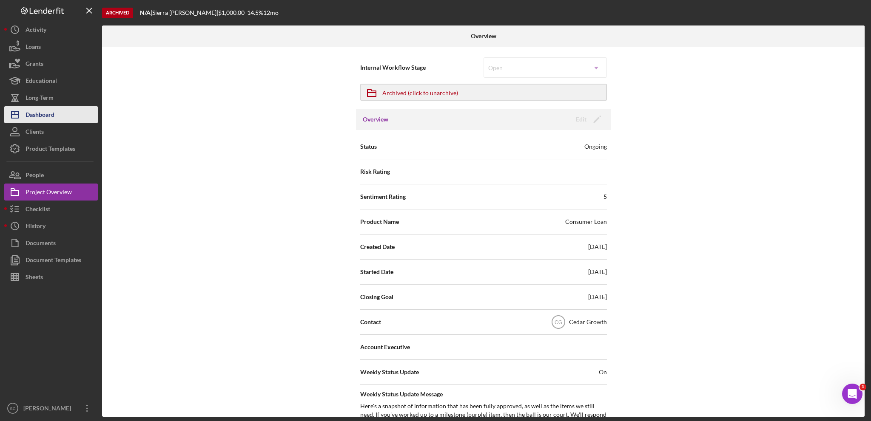
click at [57, 117] on button "Icon/Dashboard Dashboard" at bounding box center [51, 114] width 94 height 17
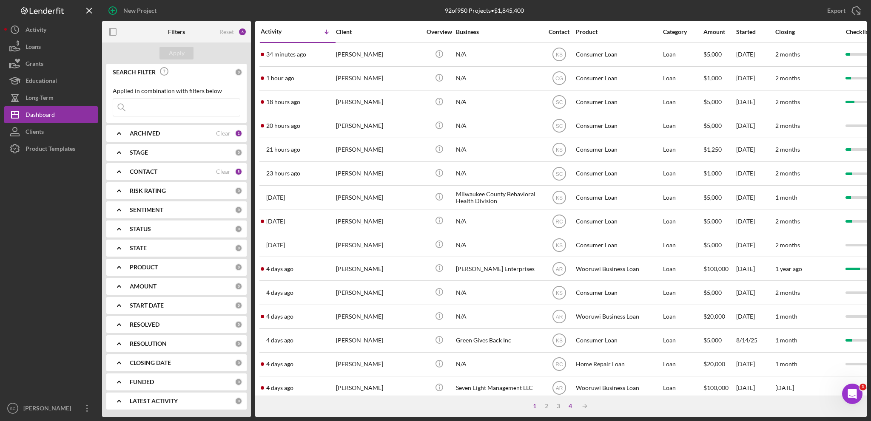
click at [571, 407] on div "4" at bounding box center [570, 406] width 12 height 7
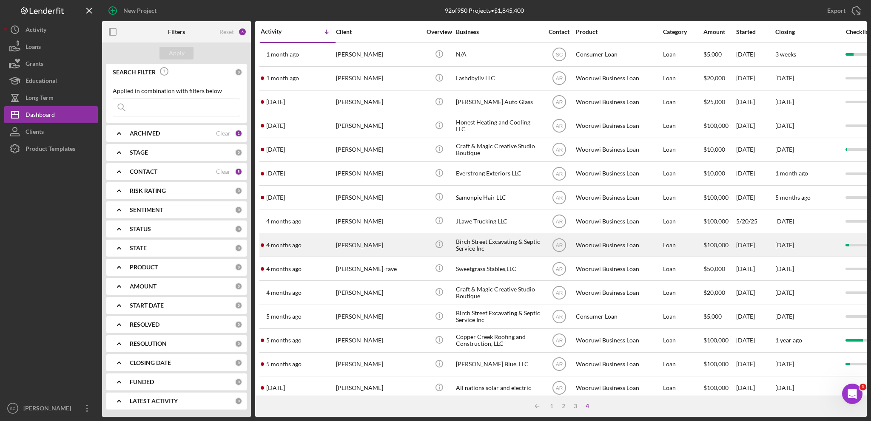
click at [354, 243] on div "[PERSON_NAME]" at bounding box center [378, 245] width 85 height 23
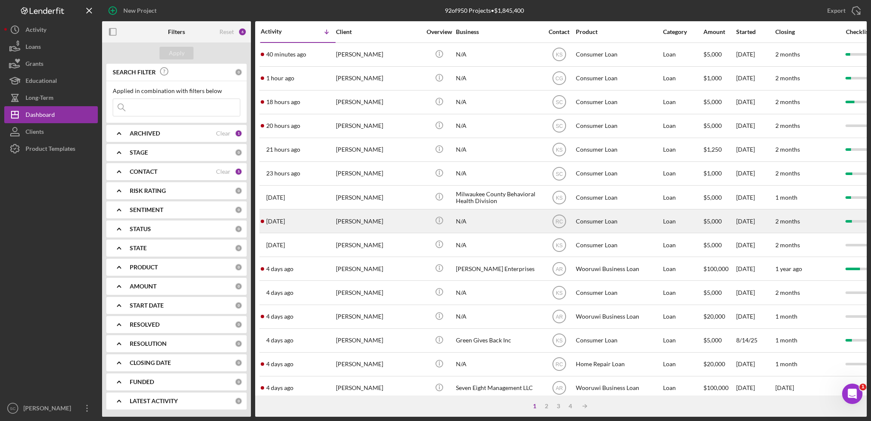
click at [456, 224] on div "N/A" at bounding box center [498, 221] width 85 height 23
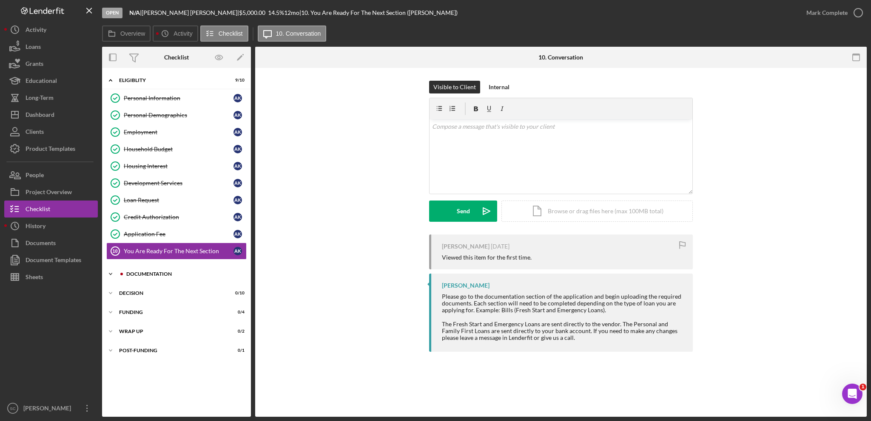
click at [111, 273] on icon "Icon/Expander" at bounding box center [110, 274] width 17 height 17
